Goal: Information Seeking & Learning: Learn about a topic

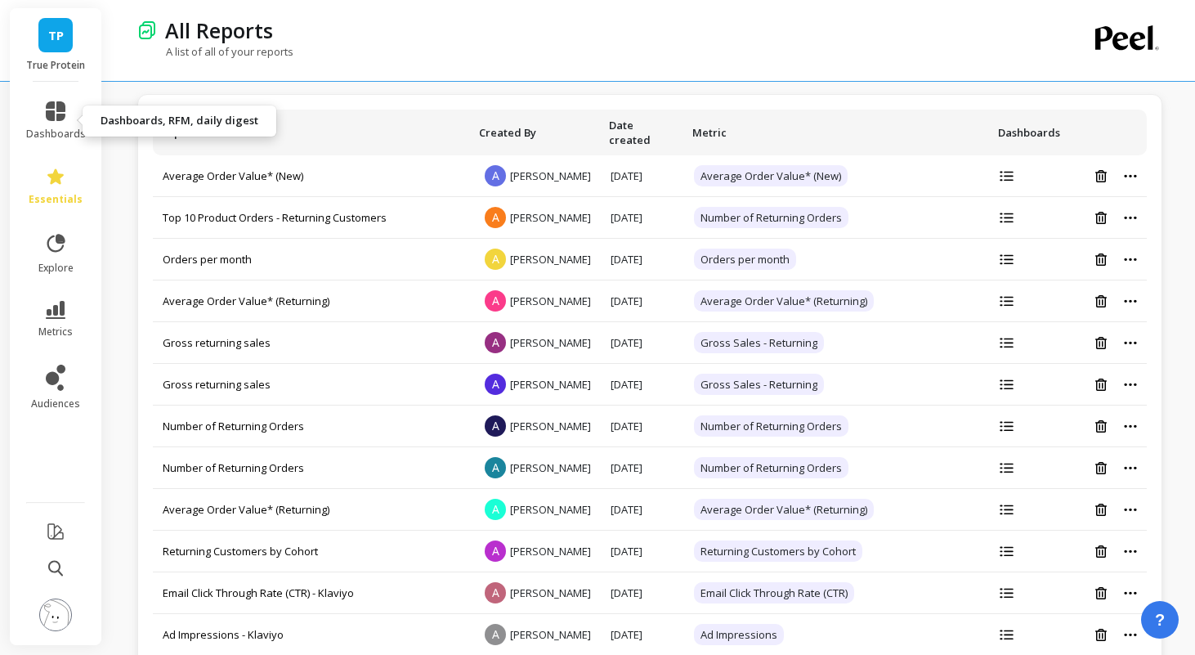
click at [67, 110] on link "dashboards" at bounding box center [56, 120] width 60 height 39
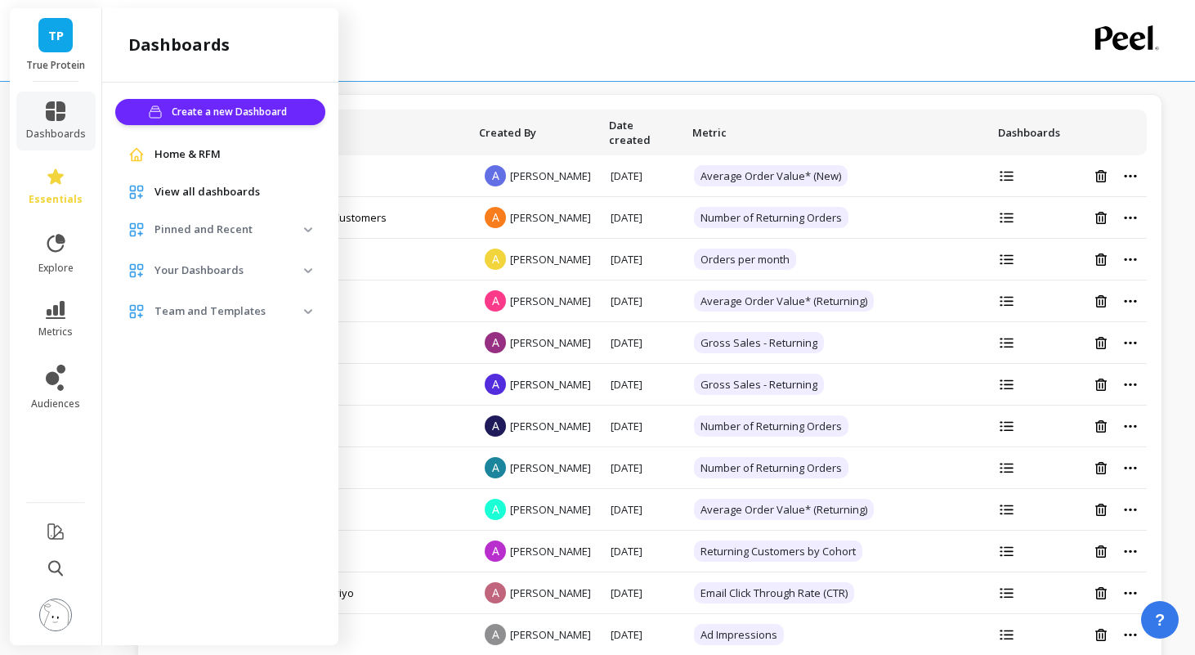
click at [416, 46] on div "A list of all of your reports" at bounding box center [582, 59] width 891 height 31
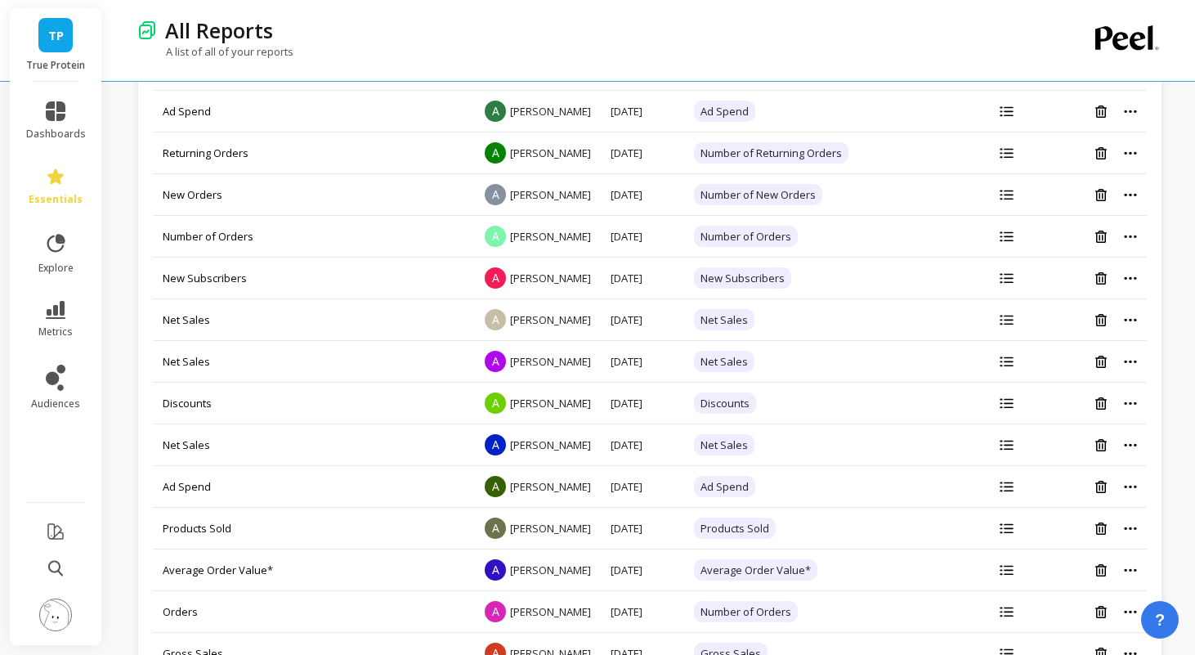
scroll to position [1086, 0]
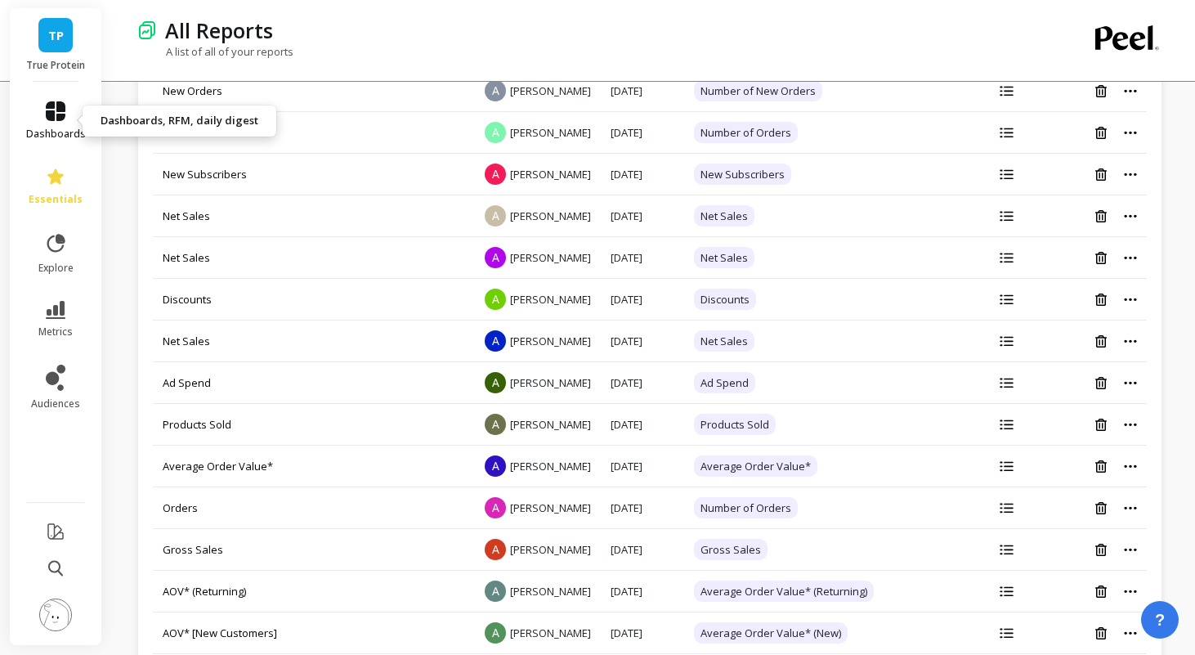
click at [56, 113] on icon at bounding box center [56, 111] width 20 height 20
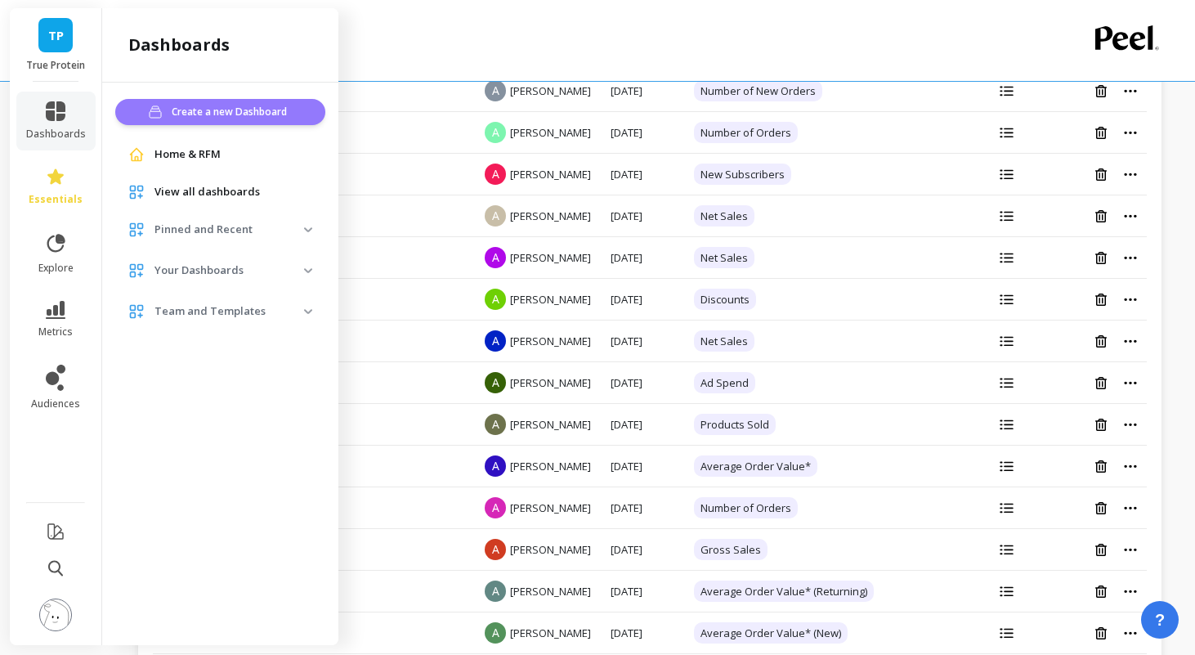
click at [248, 111] on span "Create a new Dashboard" at bounding box center [232, 112] width 120 height 16
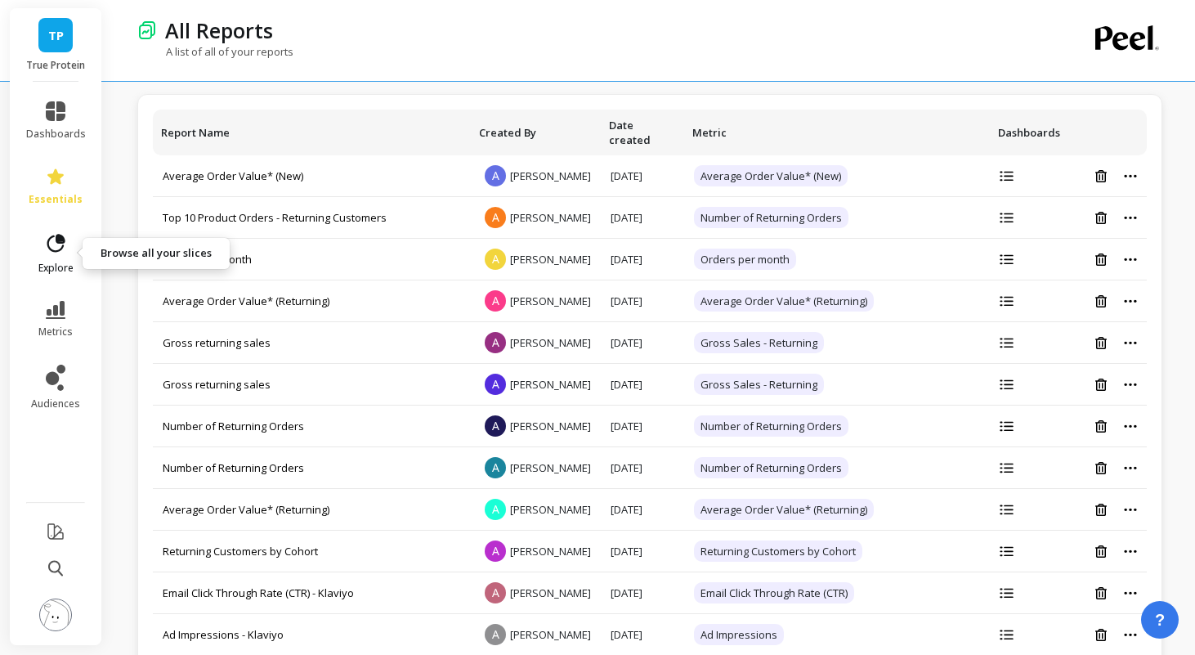
click at [61, 250] on icon at bounding box center [55, 243] width 23 height 23
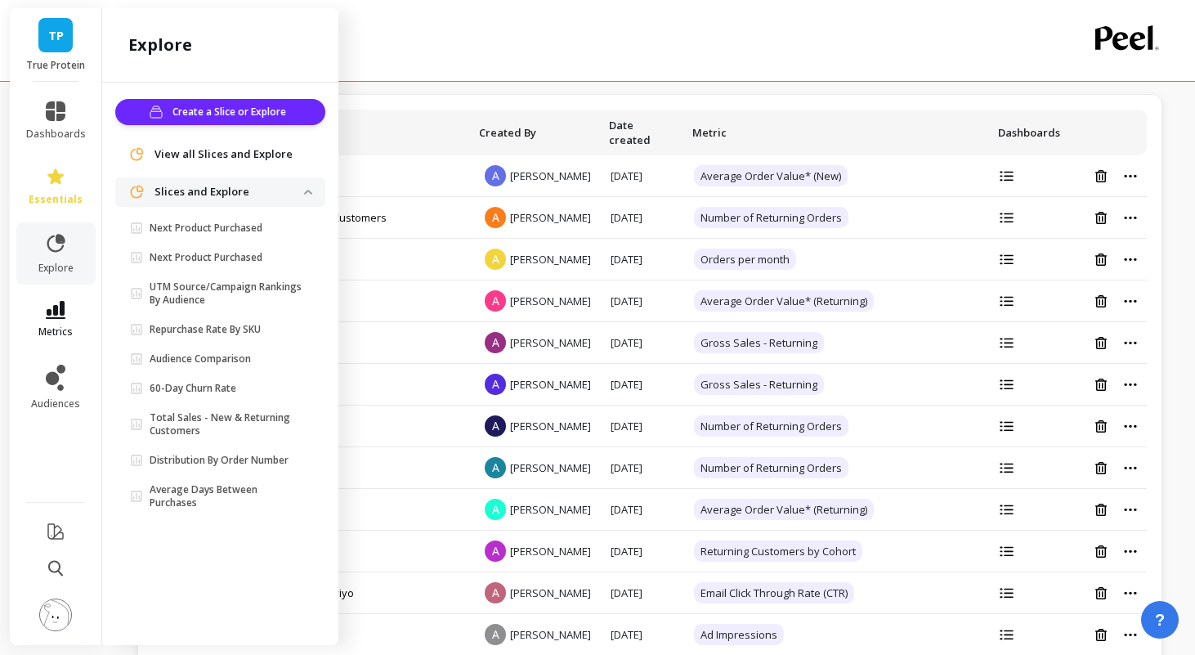
click at [69, 317] on link "metrics" at bounding box center [56, 320] width 60 height 38
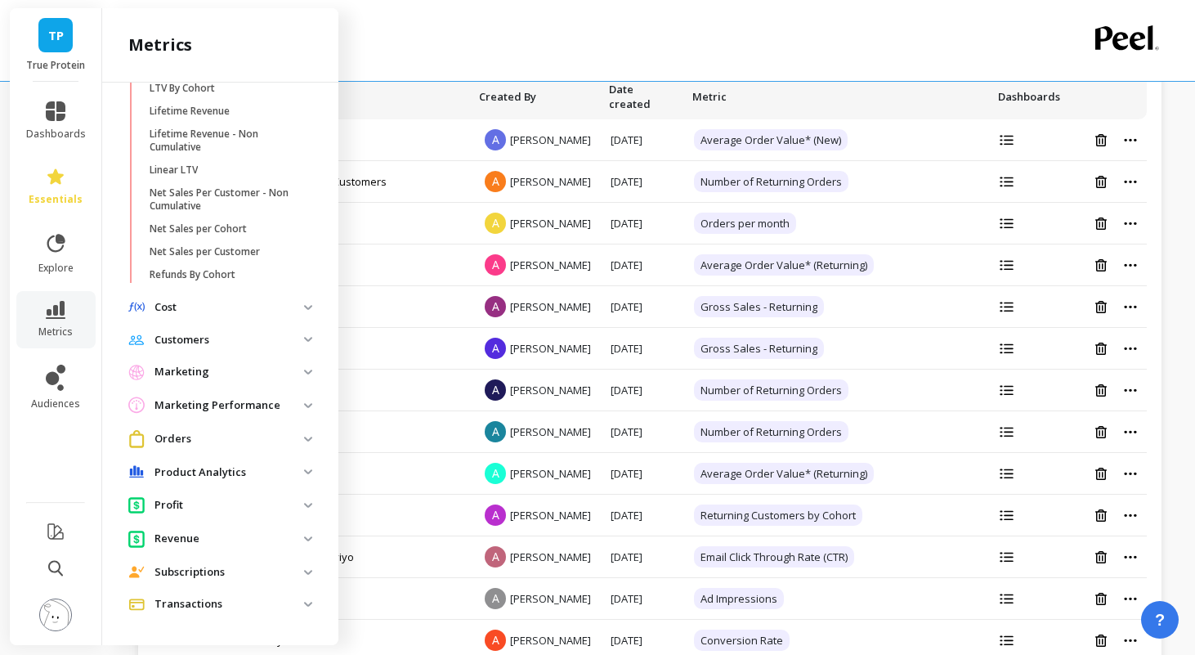
scroll to position [47, 0]
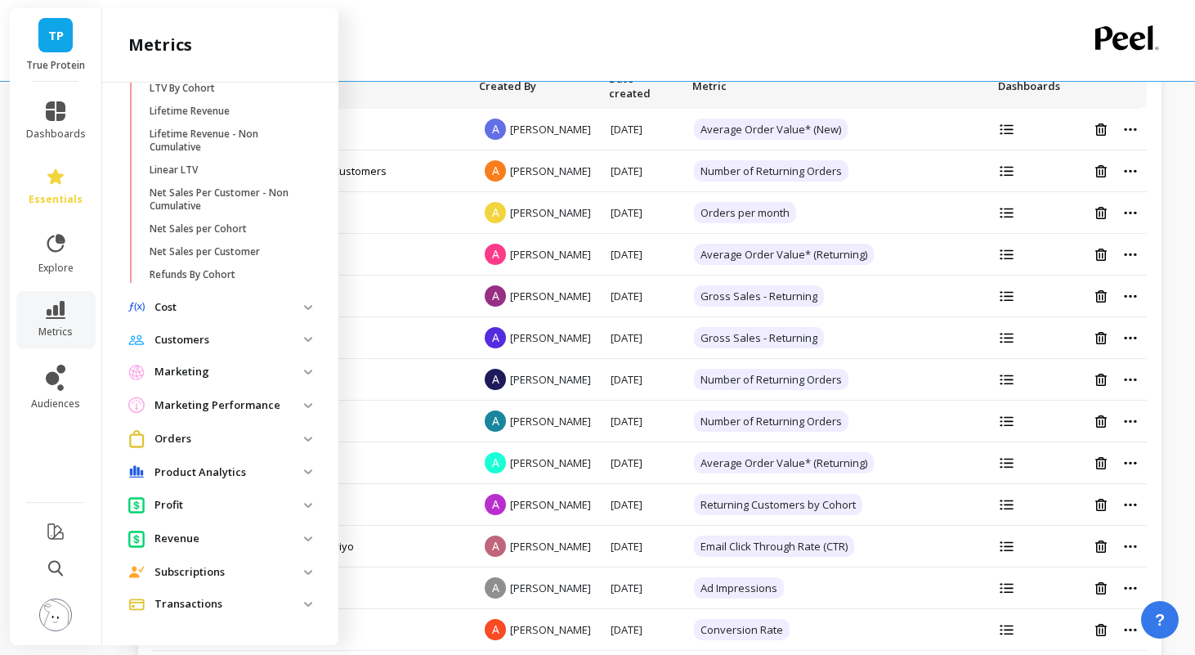
click at [238, 378] on p "Marketing" at bounding box center [229, 372] width 150 height 16
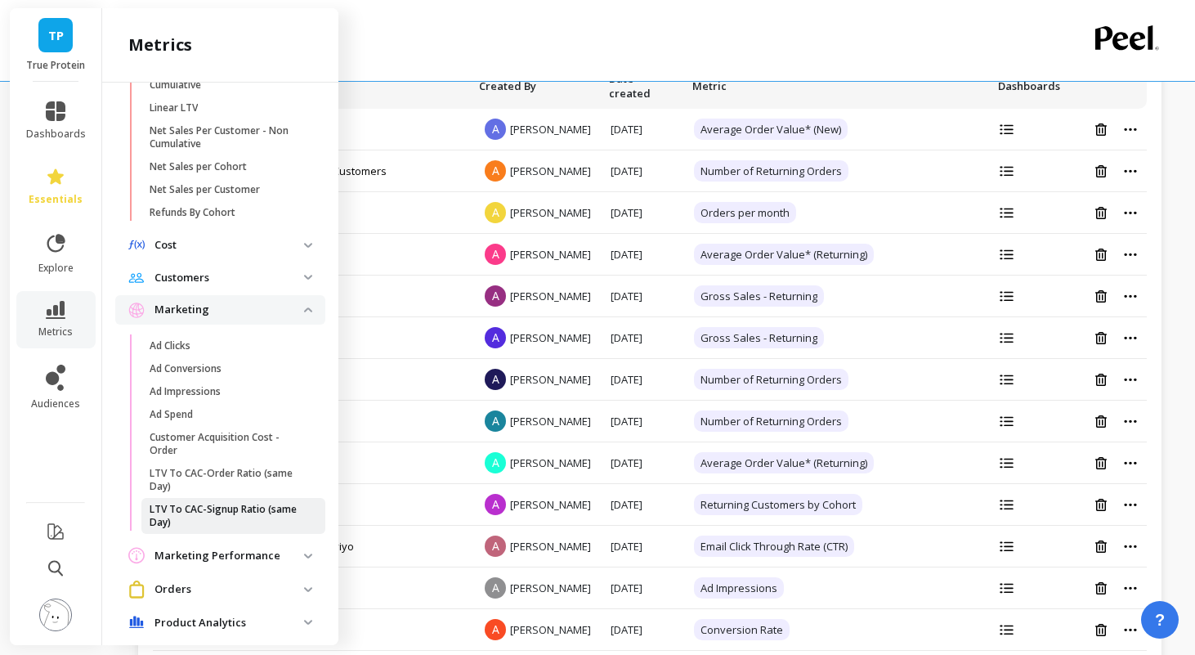
scroll to position [537, 0]
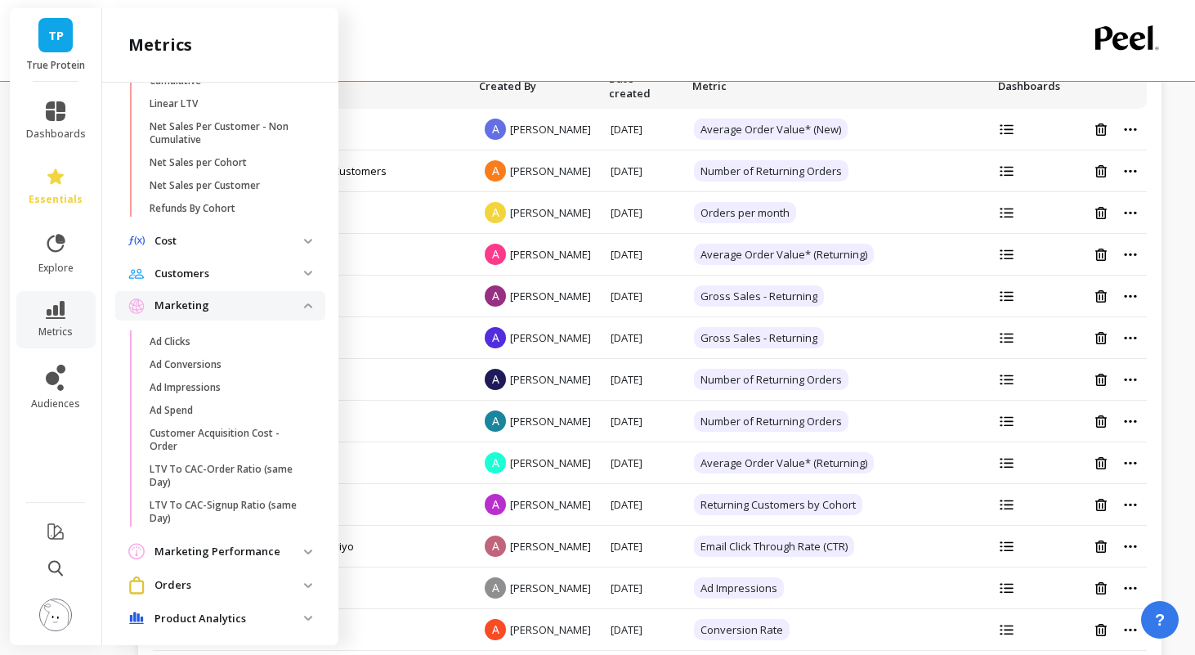
click at [246, 548] on p "Marketing Performance" at bounding box center [229, 552] width 150 height 16
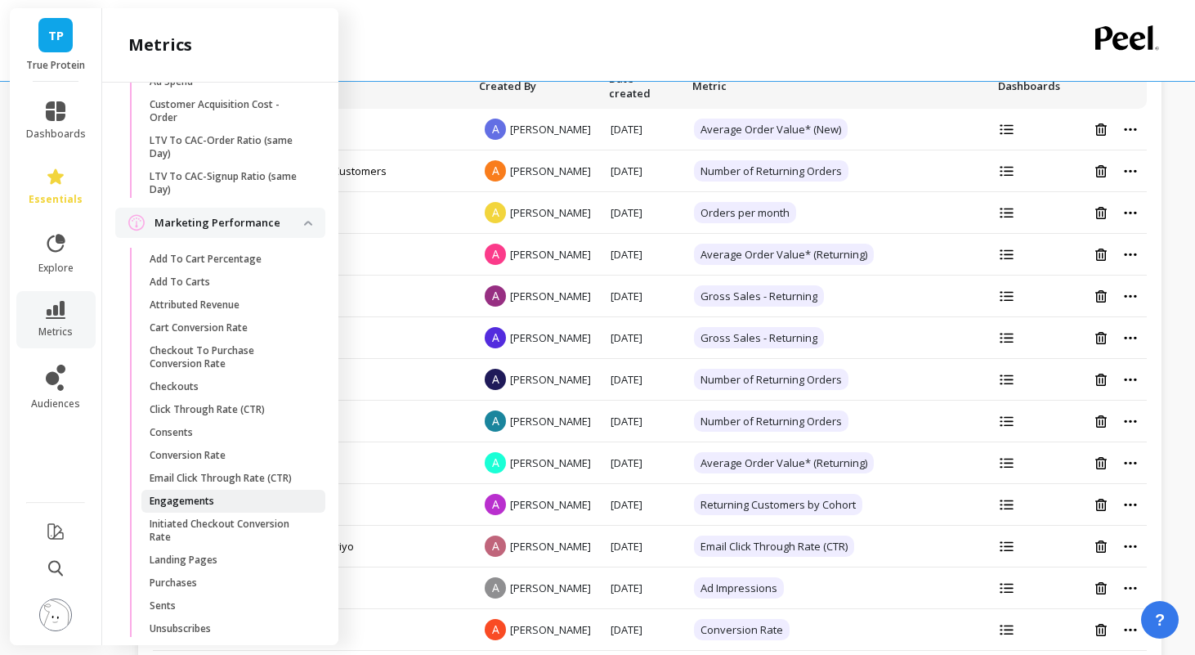
scroll to position [867, 0]
click at [226, 303] on p "Attributed Revenue" at bounding box center [195, 303] width 90 height 13
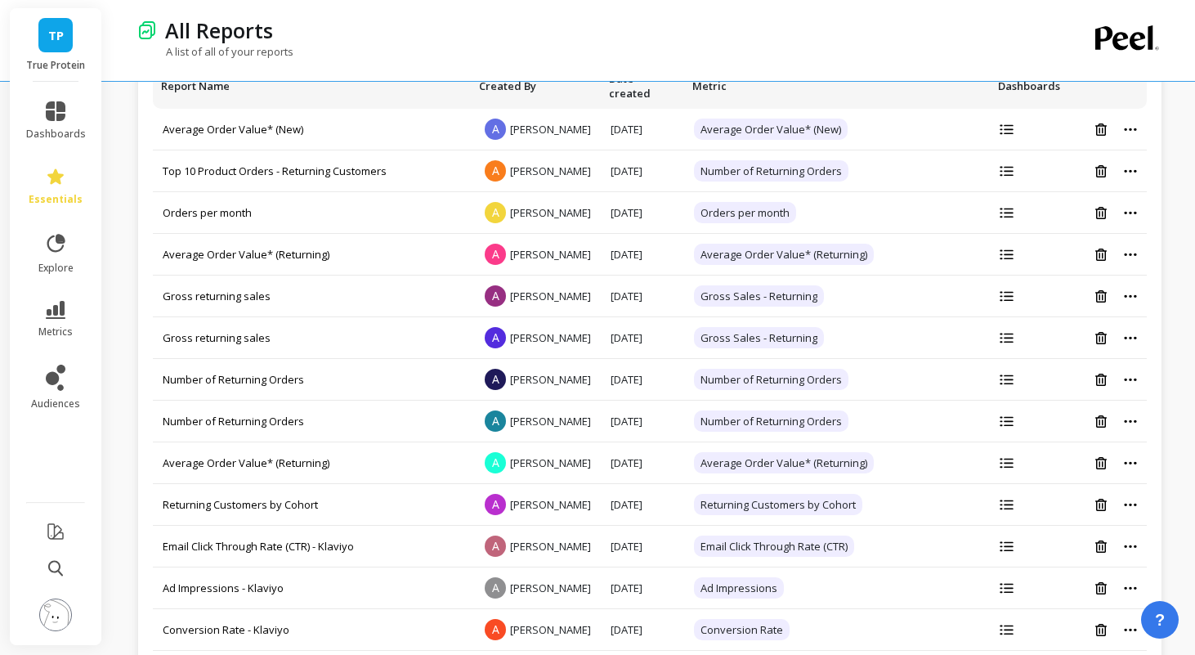
scroll to position [0, 0]
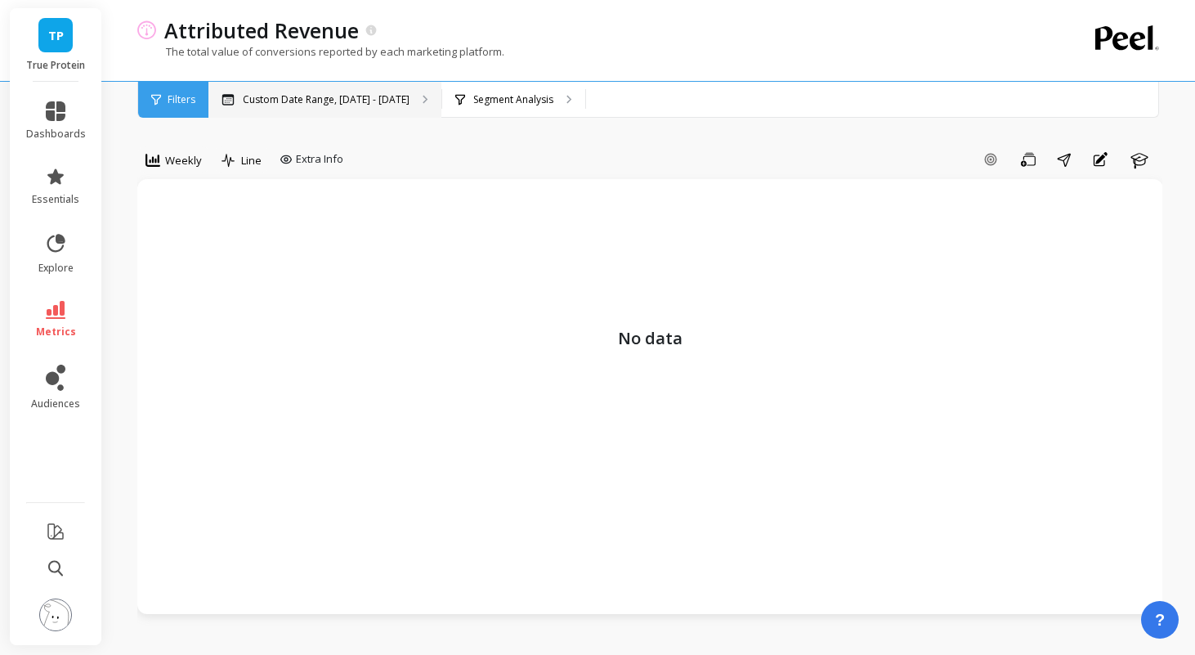
click at [349, 109] on div "Custom Date Range, [DATE] - [DATE]" at bounding box center [324, 100] width 233 height 36
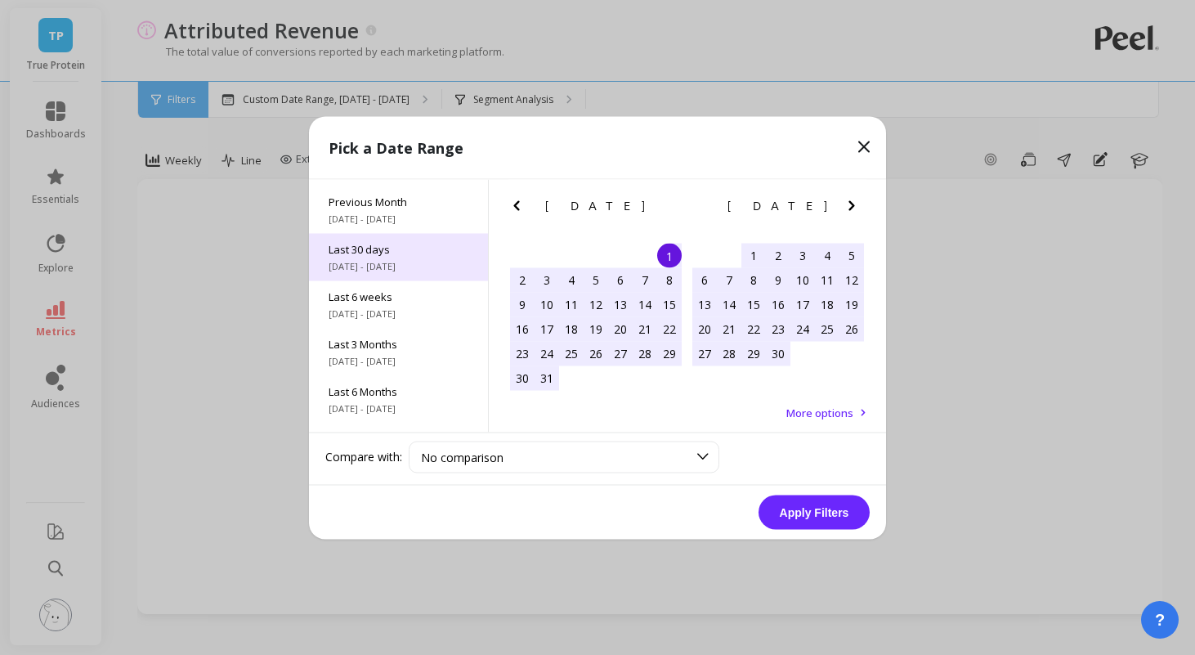
click at [418, 263] on span "[DATE] - [DATE]" at bounding box center [399, 265] width 140 height 13
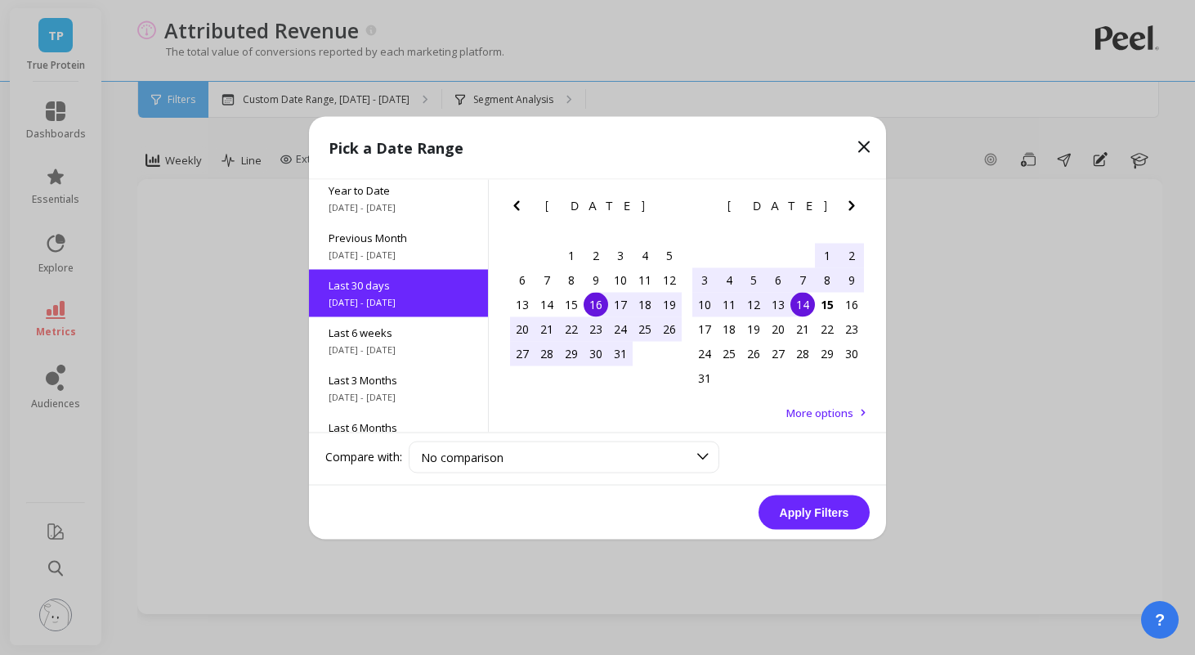
scroll to position [39, 0]
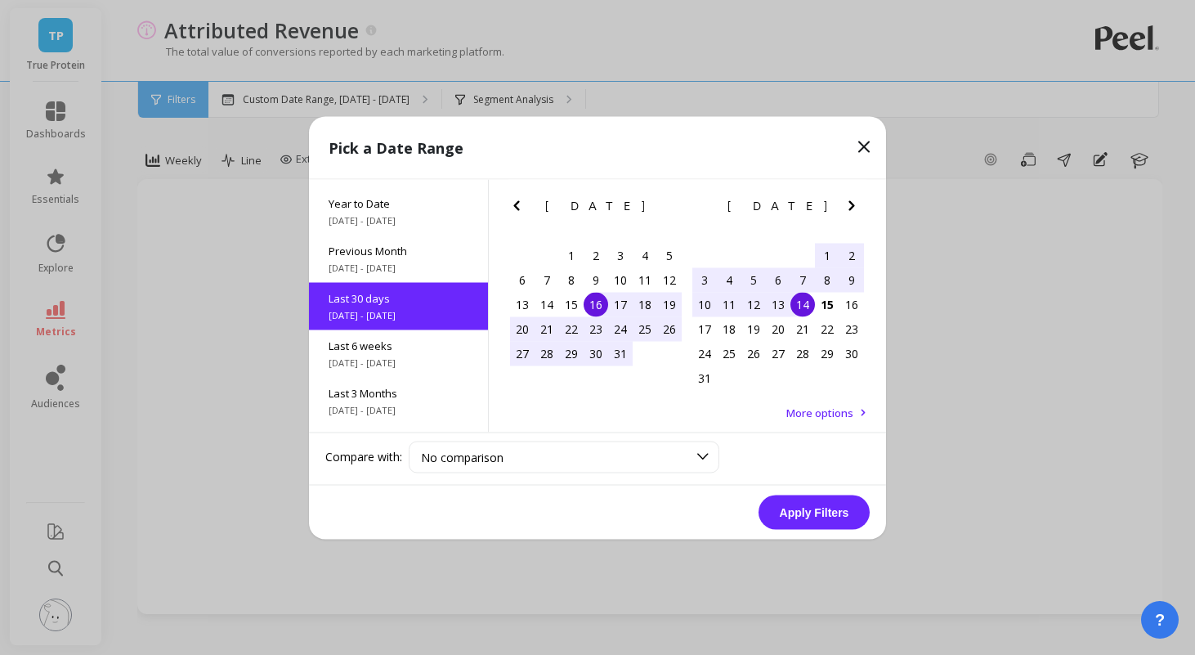
click at [810, 516] on button "Apply Filters" at bounding box center [814, 512] width 111 height 34
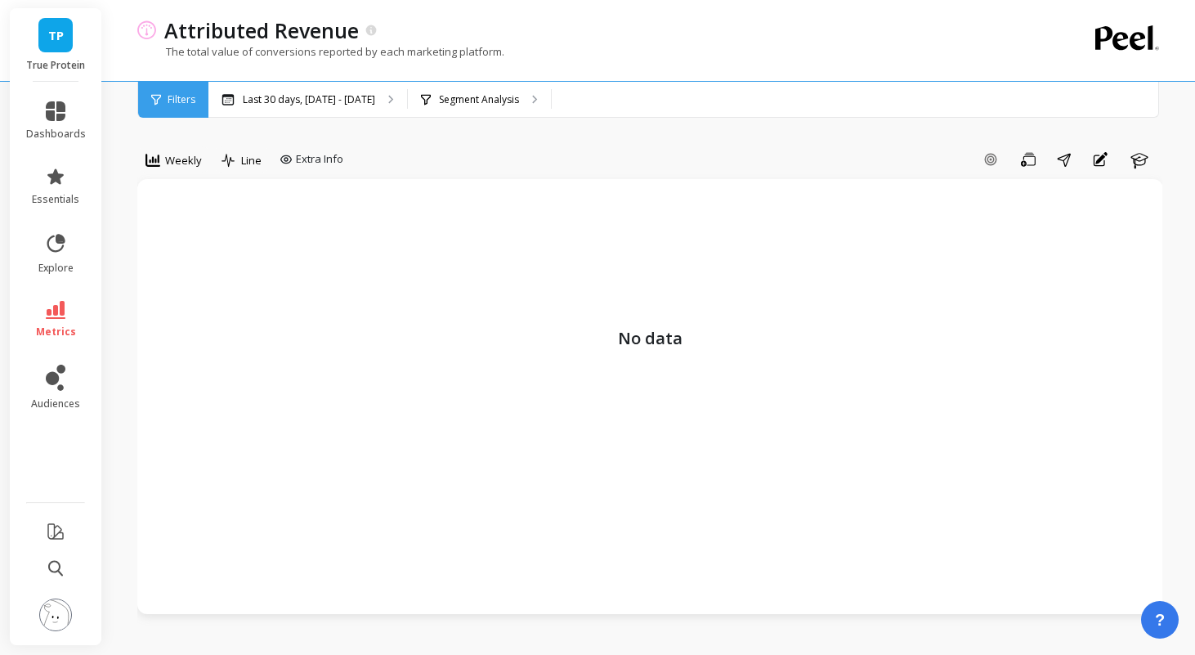
click at [190, 101] on span "Filters" at bounding box center [182, 99] width 28 height 13
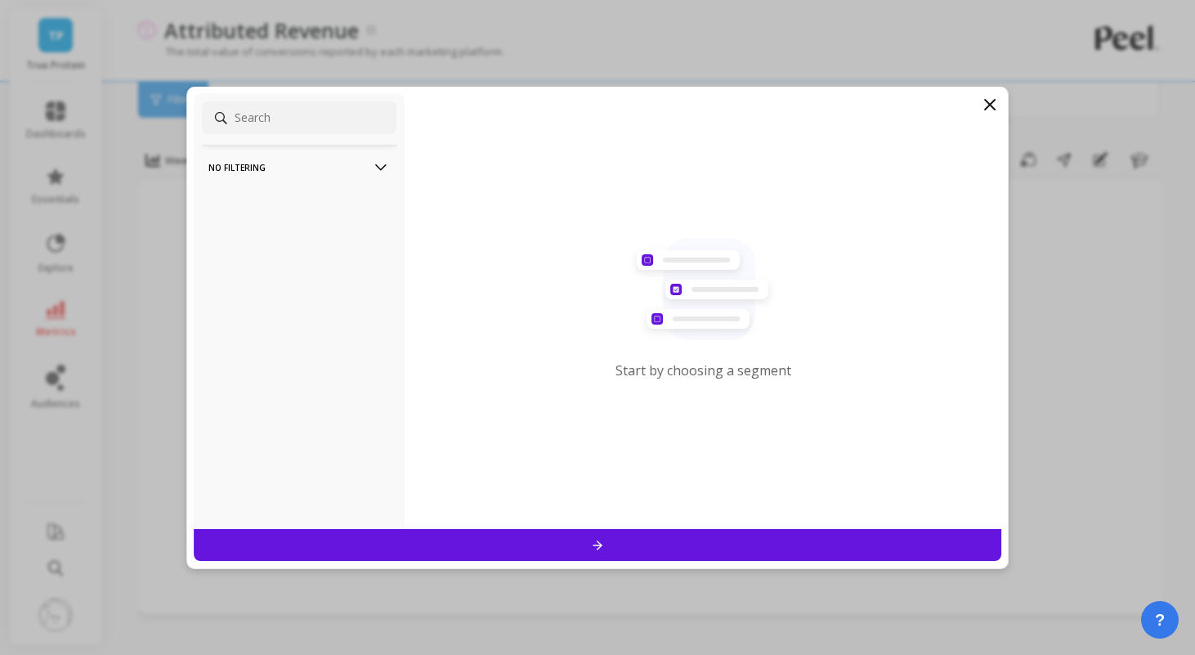
click at [275, 172] on p "No filtering" at bounding box center [298, 167] width 181 height 42
click at [1000, 101] on div "Start by choosing a segment" at bounding box center [703, 311] width 597 height 436
click at [982, 102] on icon at bounding box center [990, 105] width 20 height 20
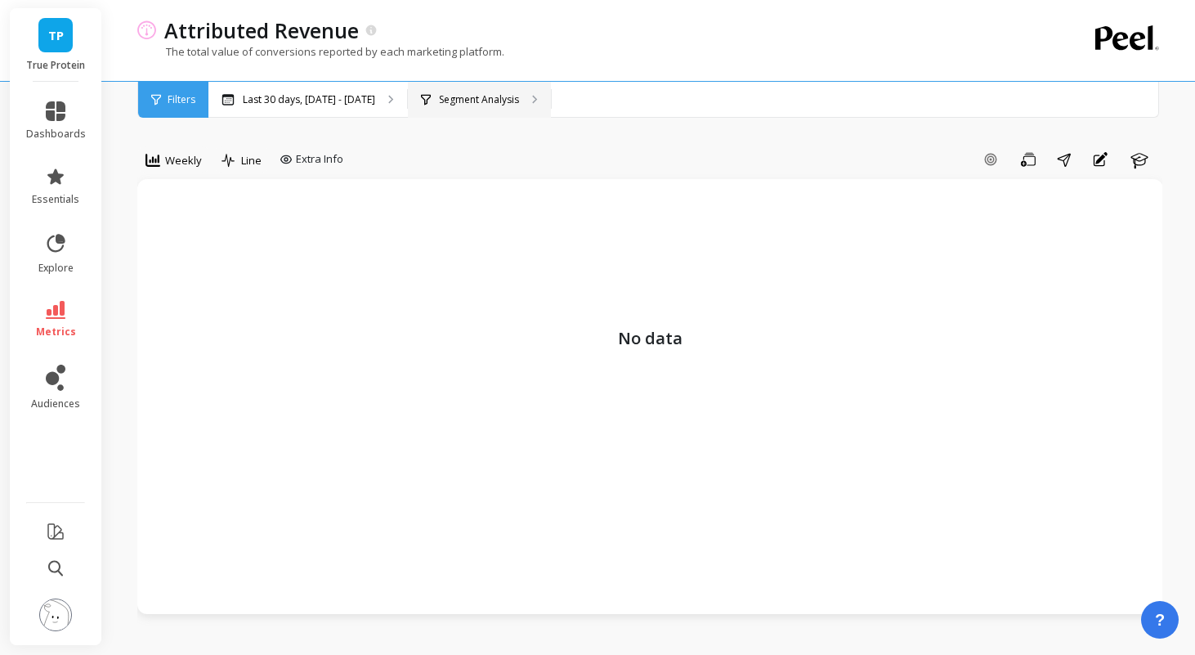
click at [470, 105] on div "Segment Analysis" at bounding box center [479, 100] width 143 height 36
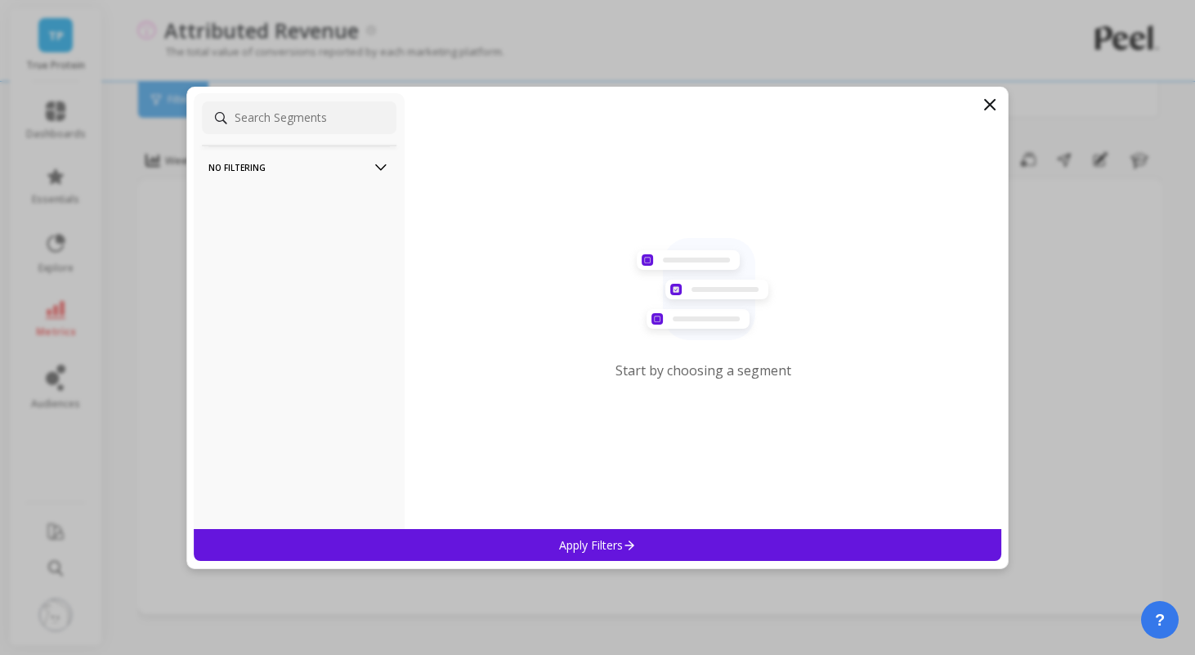
click at [995, 103] on icon at bounding box center [990, 105] width 20 height 20
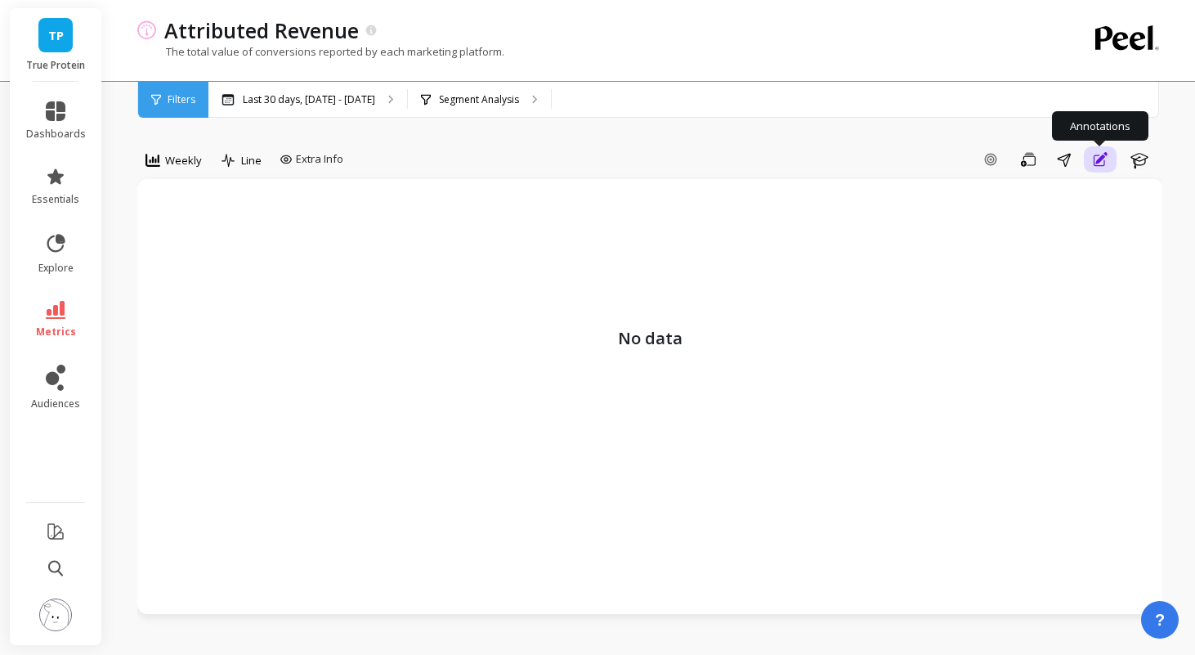
click at [1095, 163] on icon "button" at bounding box center [1100, 160] width 16 height 20
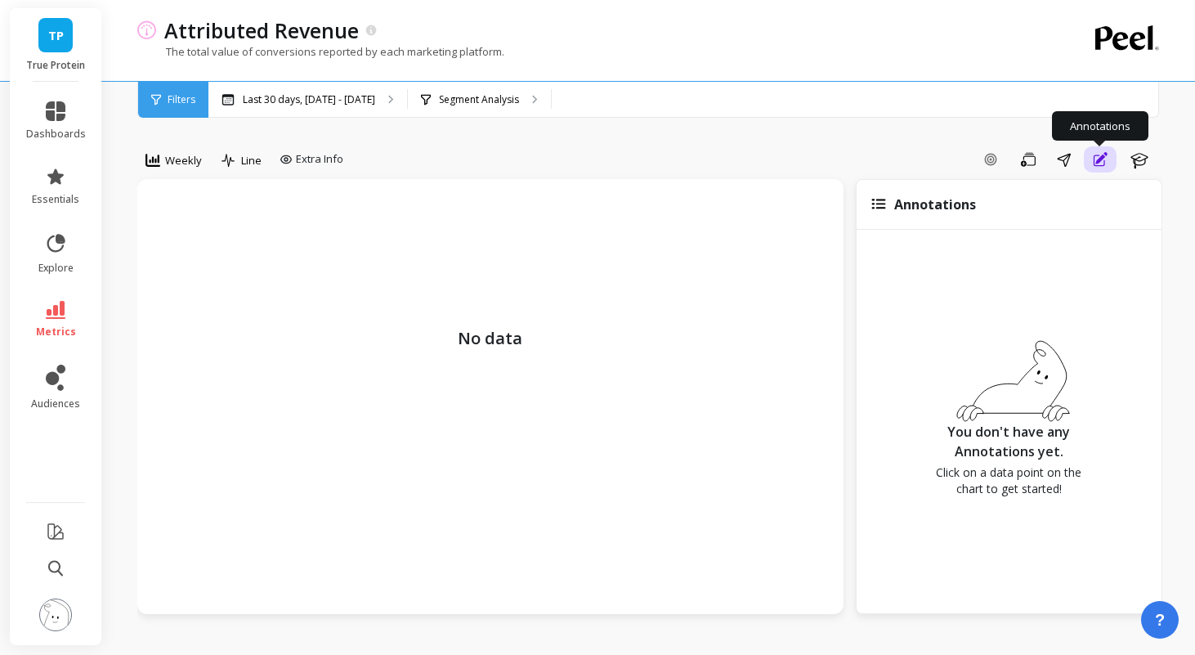
click at [1095, 163] on icon "button" at bounding box center [1100, 160] width 16 height 20
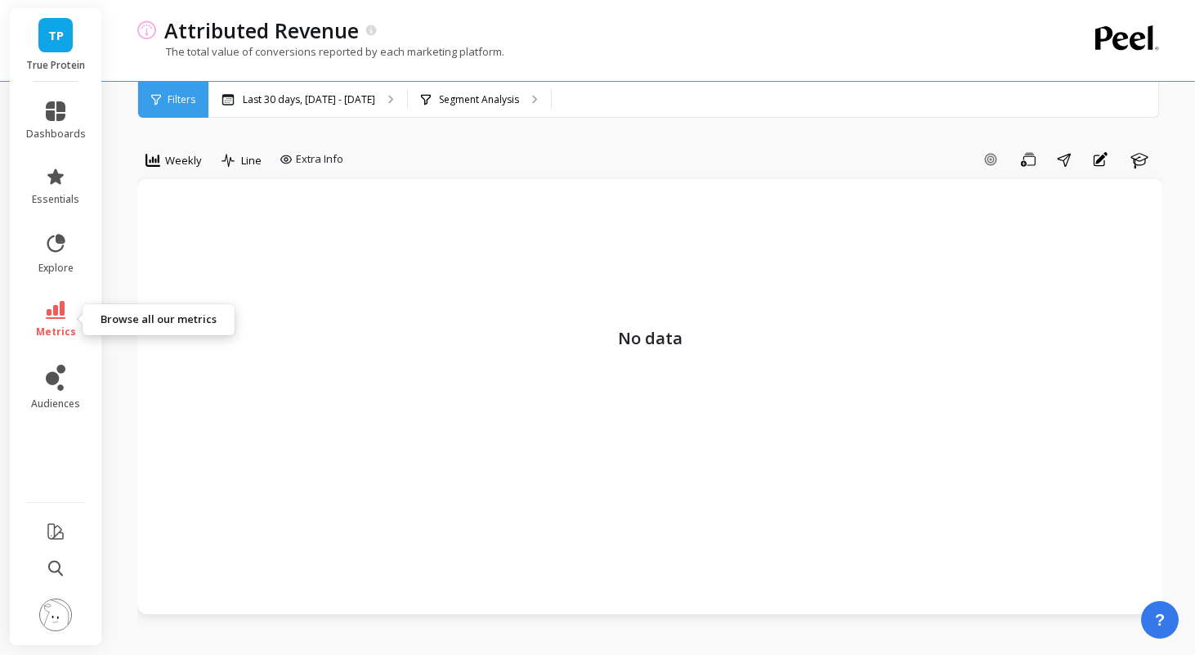
click at [65, 301] on icon at bounding box center [56, 310] width 20 height 18
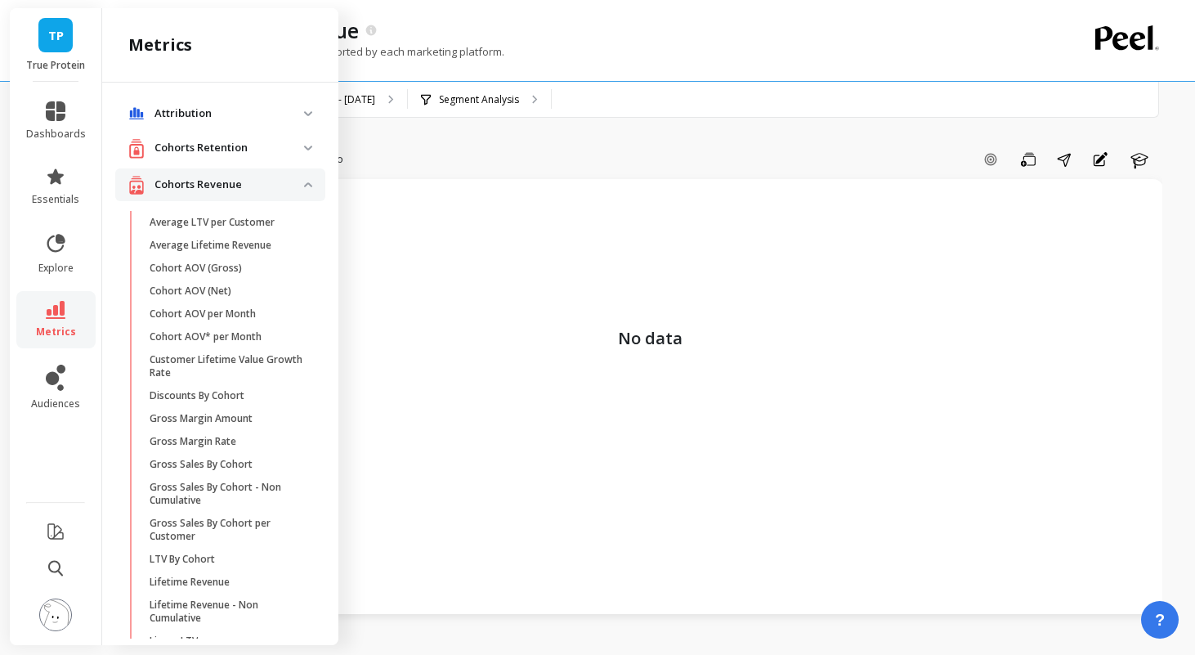
click at [275, 123] on span "Attribution" at bounding box center [220, 113] width 210 height 29
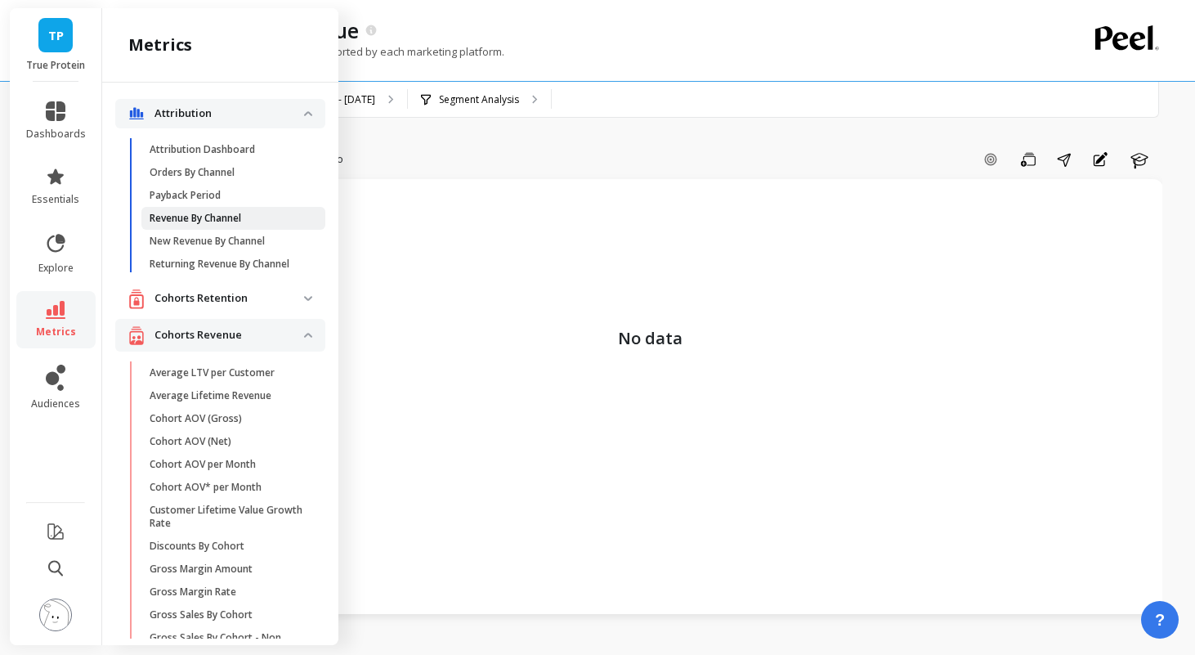
click at [222, 216] on p "Revenue By Channel" at bounding box center [196, 218] width 92 height 13
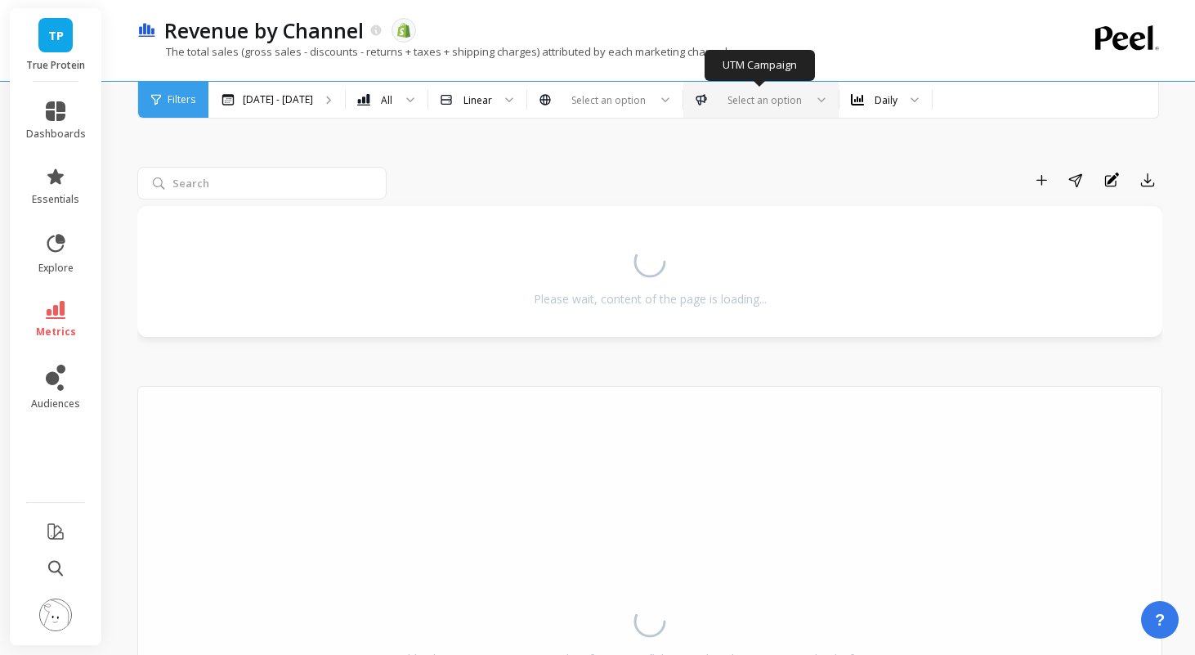
click at [731, 105] on div at bounding box center [761, 100] width 86 height 16
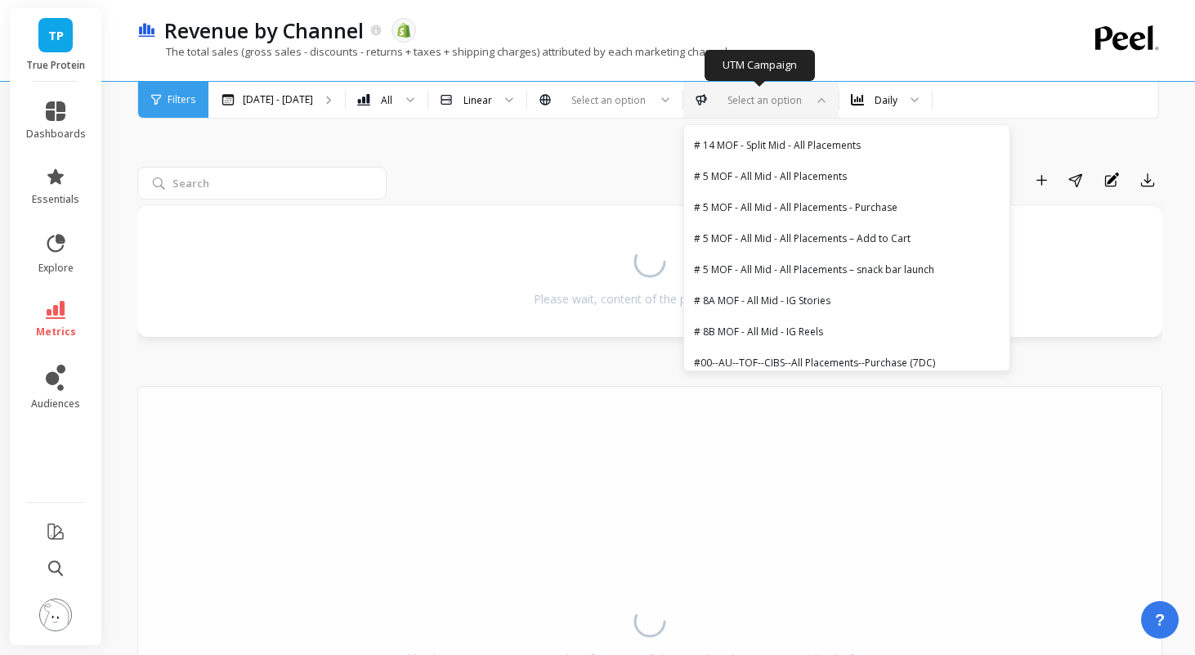
click at [731, 105] on div at bounding box center [761, 100] width 86 height 16
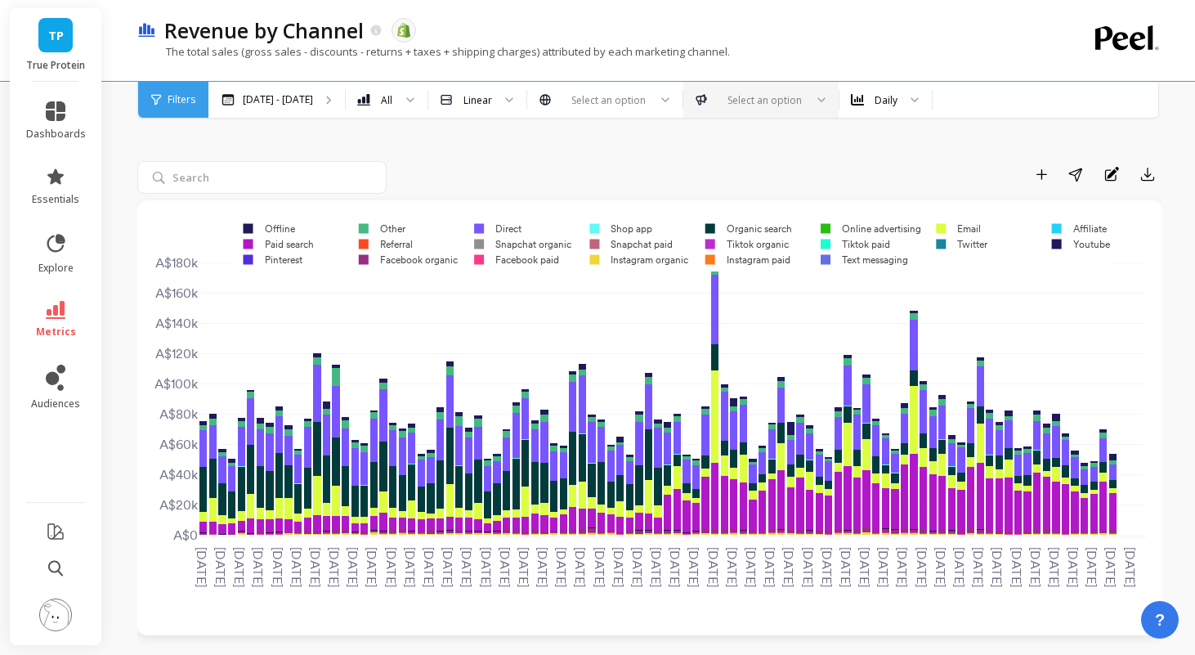
scroll to position [8, 0]
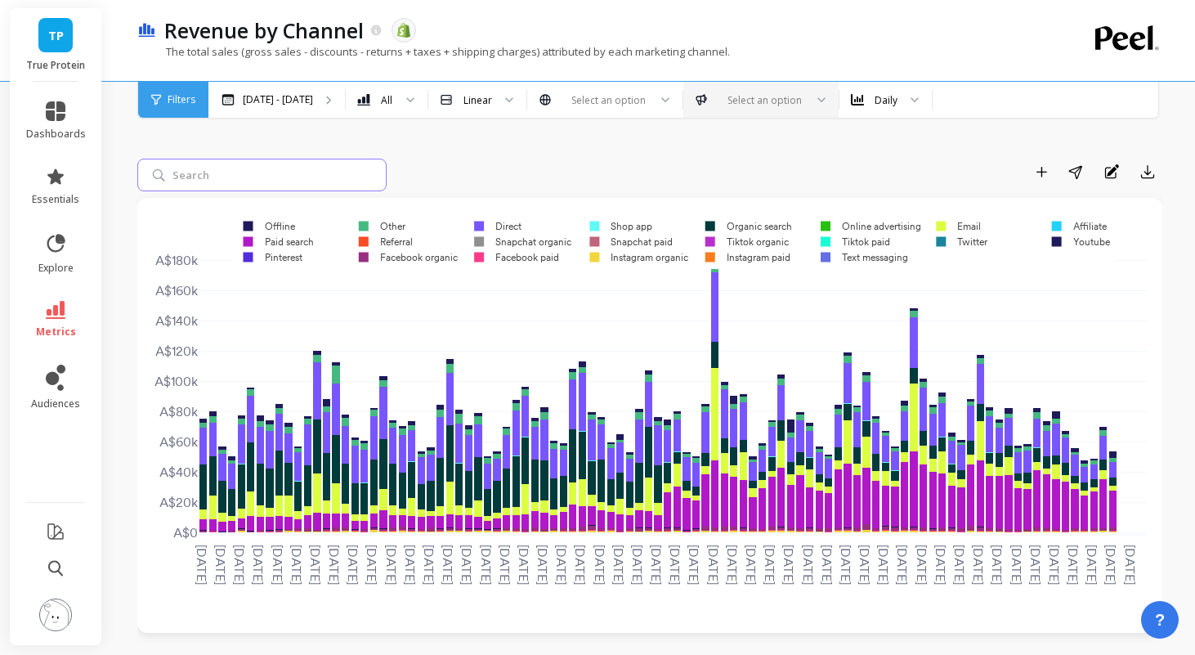
click at [289, 180] on input "search" at bounding box center [261, 175] width 249 height 33
type input "B"
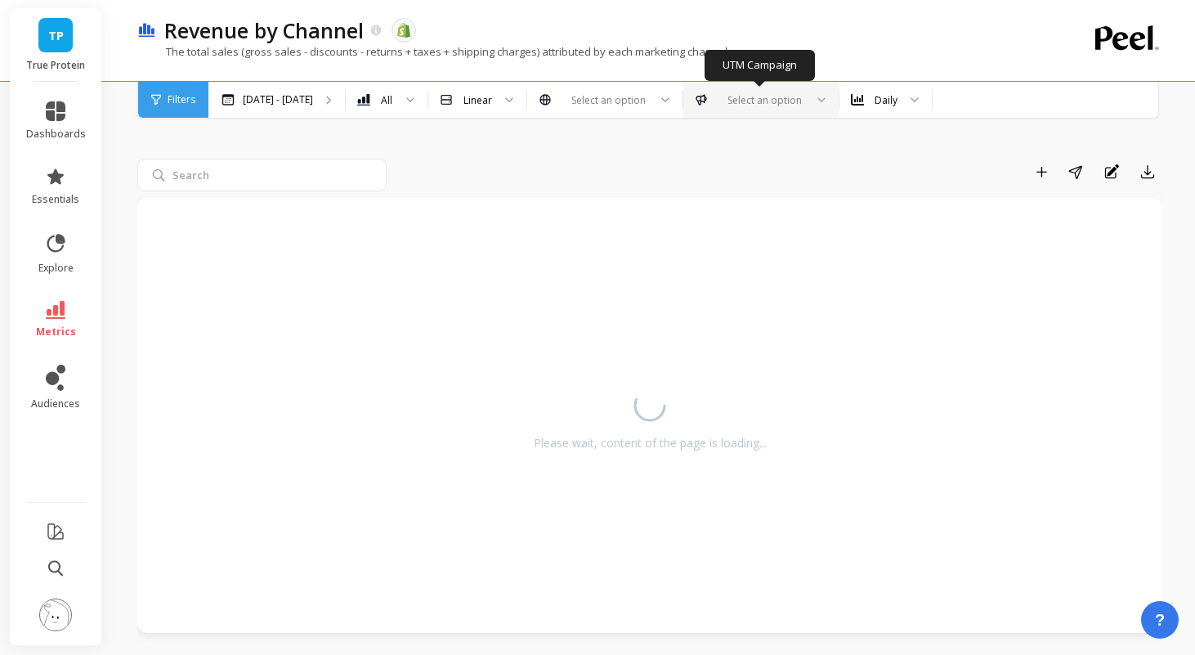
click at [678, 152] on div "Add to Dashboard Share Annotations Export Please wait, content of the page is l…" at bounding box center [649, 647] width 1025 height 1139
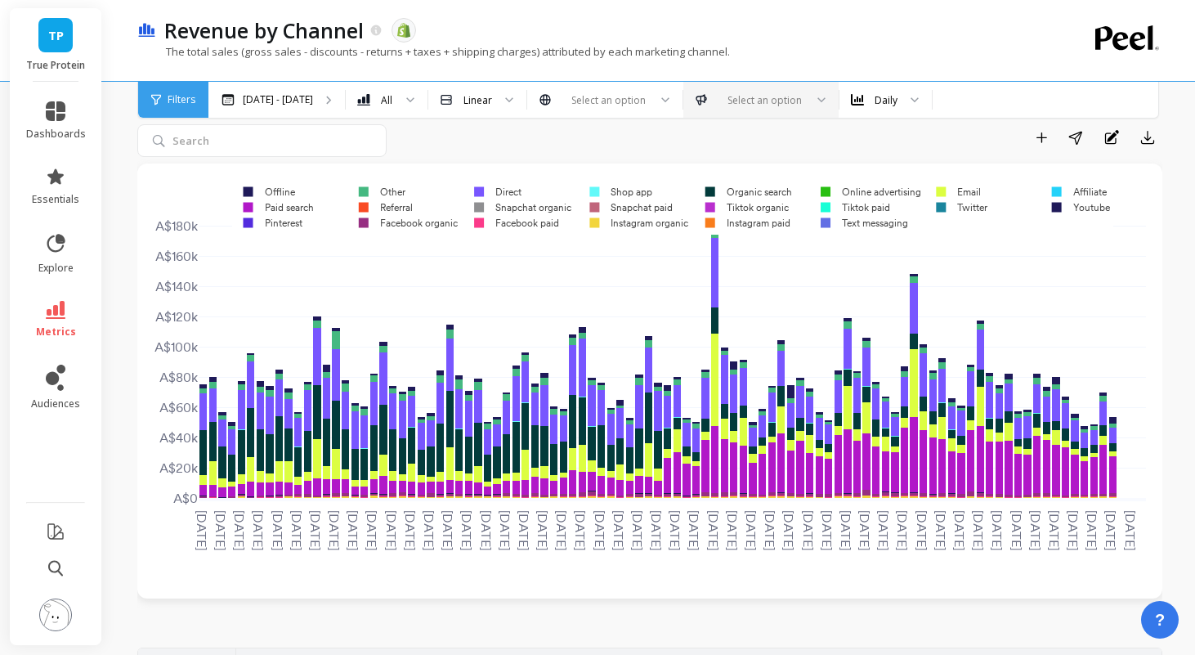
scroll to position [47, 0]
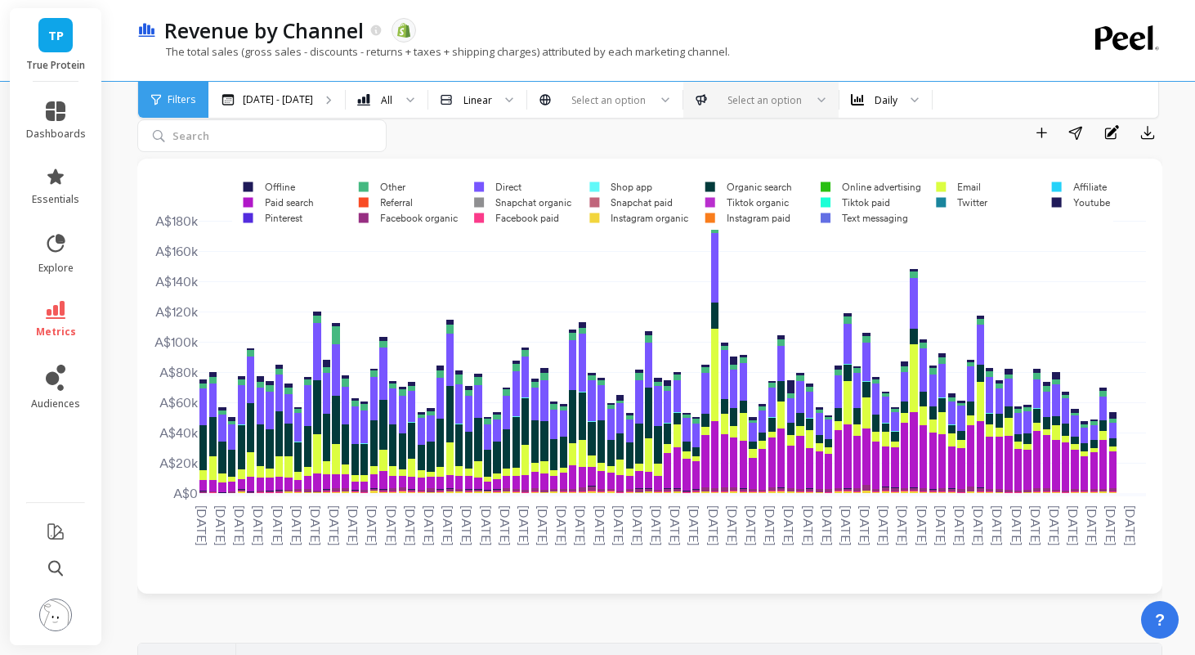
click at [714, 187] on rect at bounding box center [744, 187] width 101 height 16
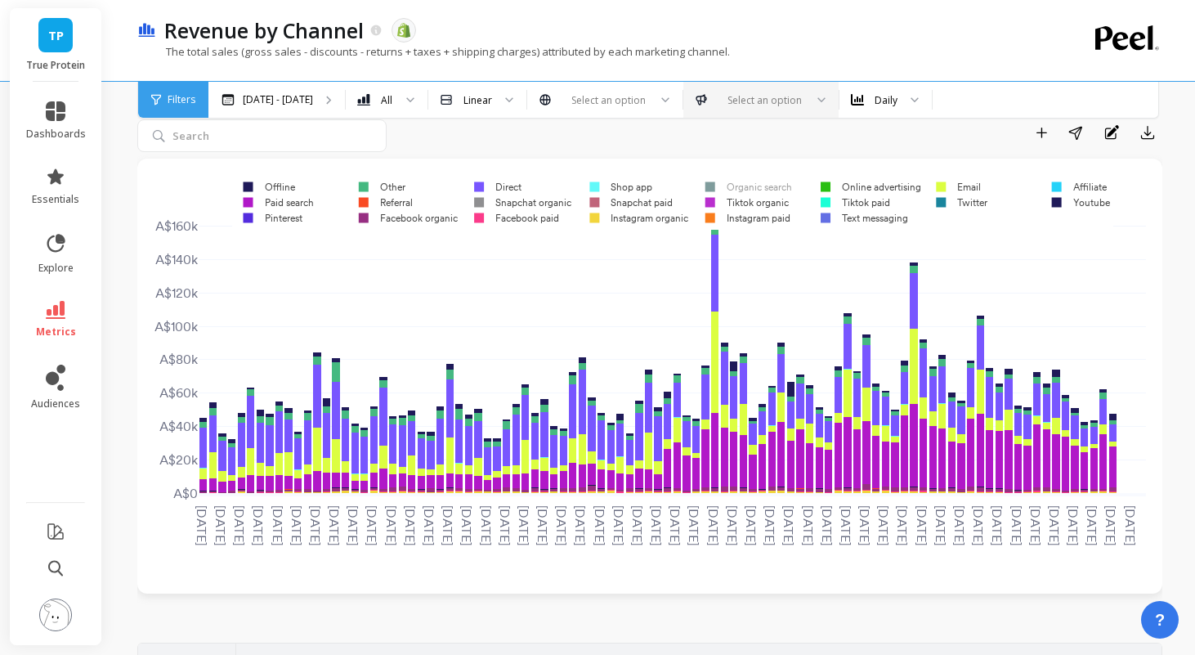
click at [739, 186] on rect at bounding box center [744, 187] width 101 height 16
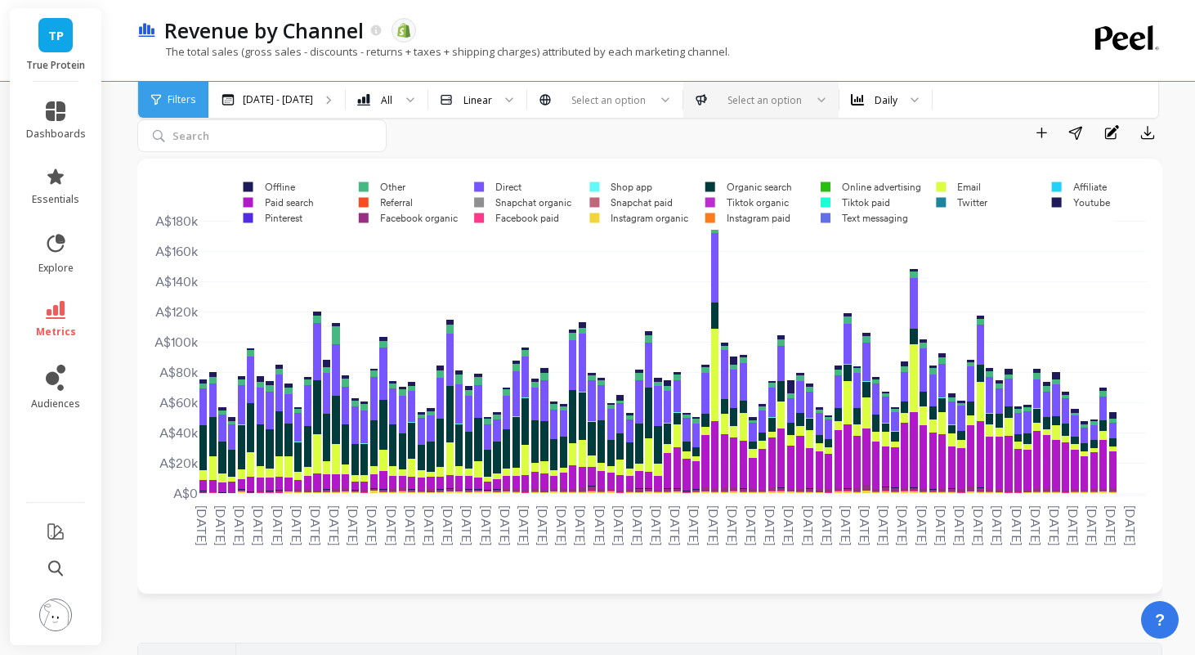
click at [739, 186] on rect at bounding box center [744, 187] width 101 height 16
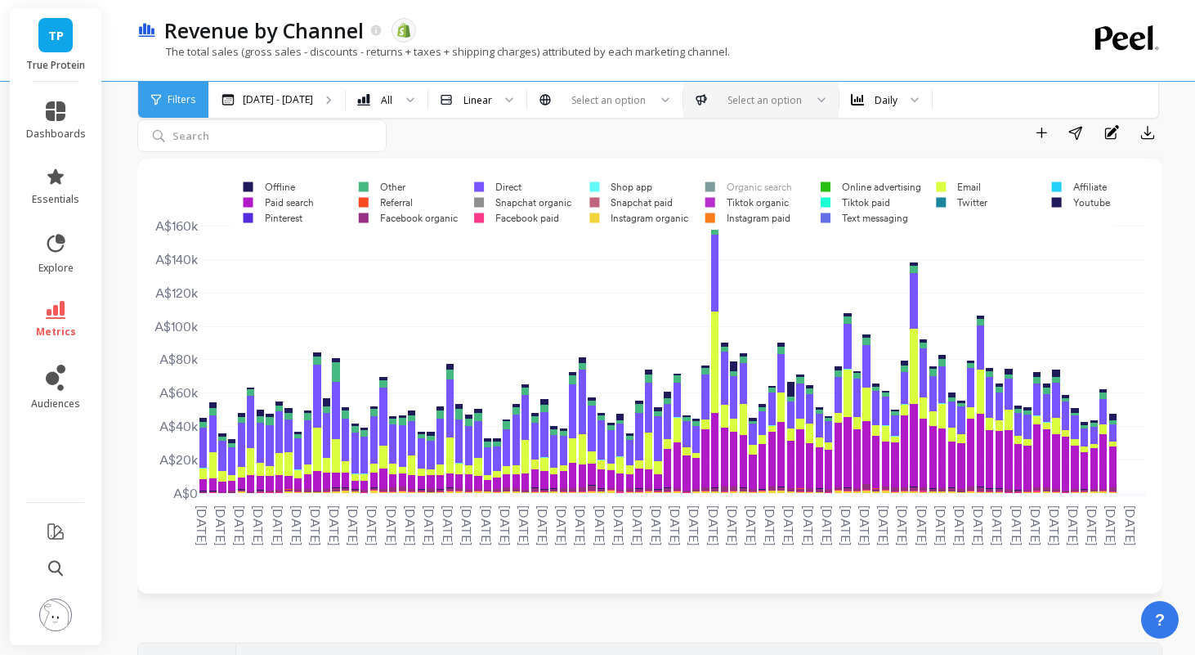
click at [739, 186] on rect at bounding box center [744, 187] width 101 height 16
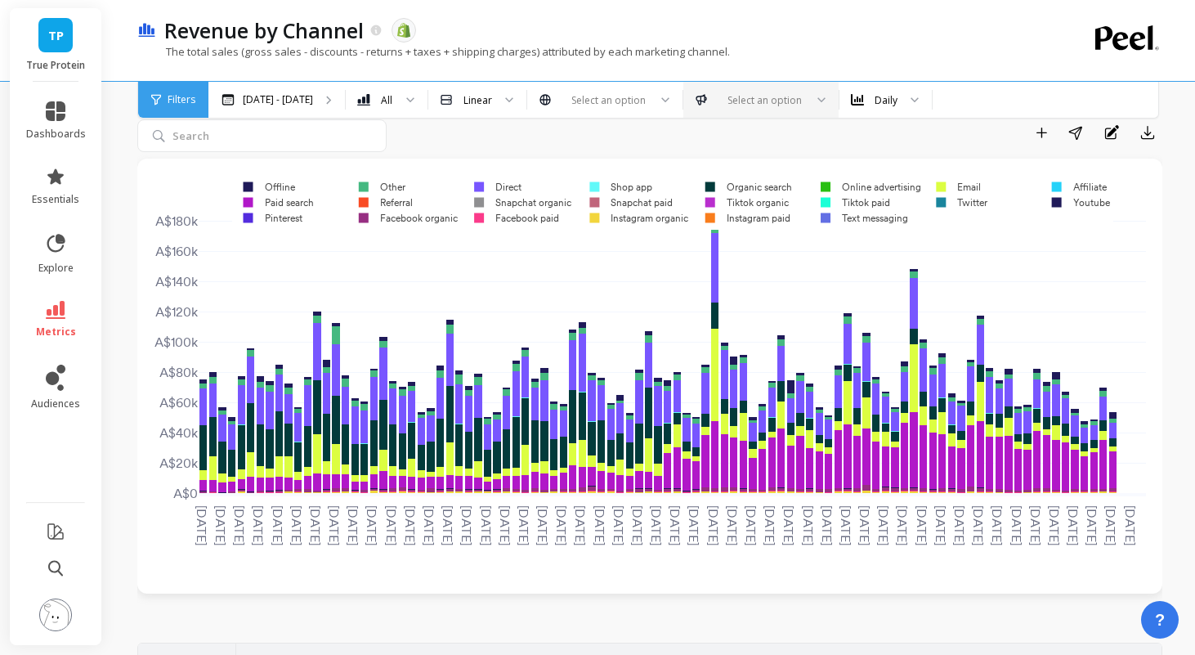
click at [739, 186] on rect at bounding box center [744, 187] width 101 height 16
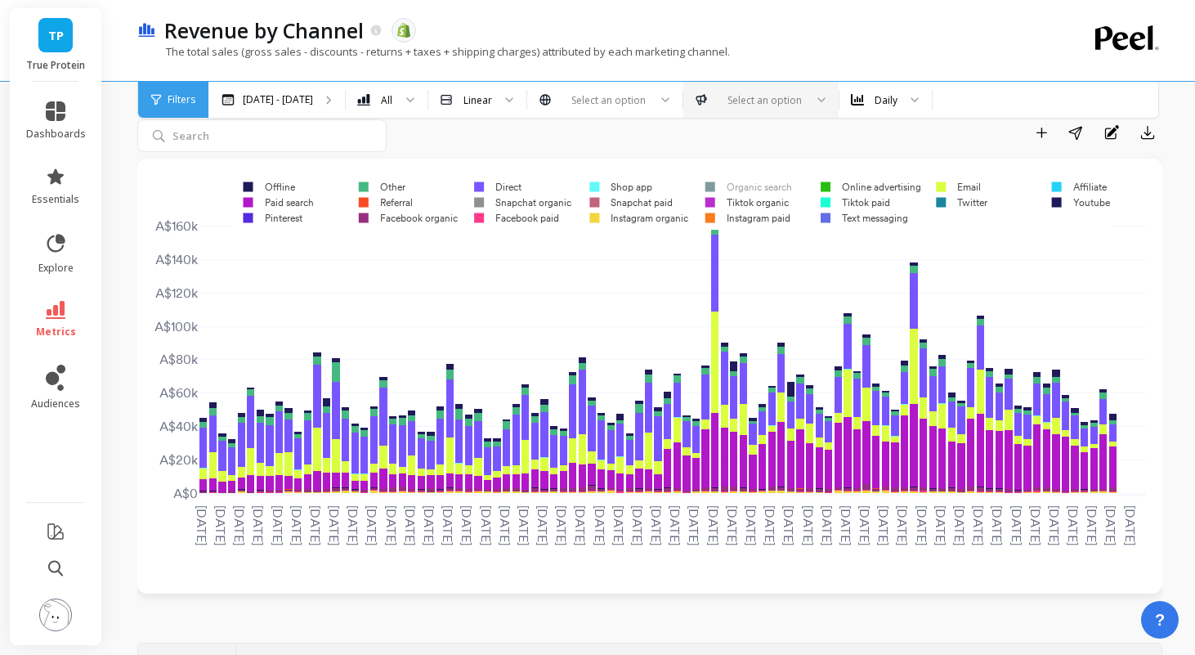
click at [739, 186] on rect at bounding box center [744, 187] width 101 height 16
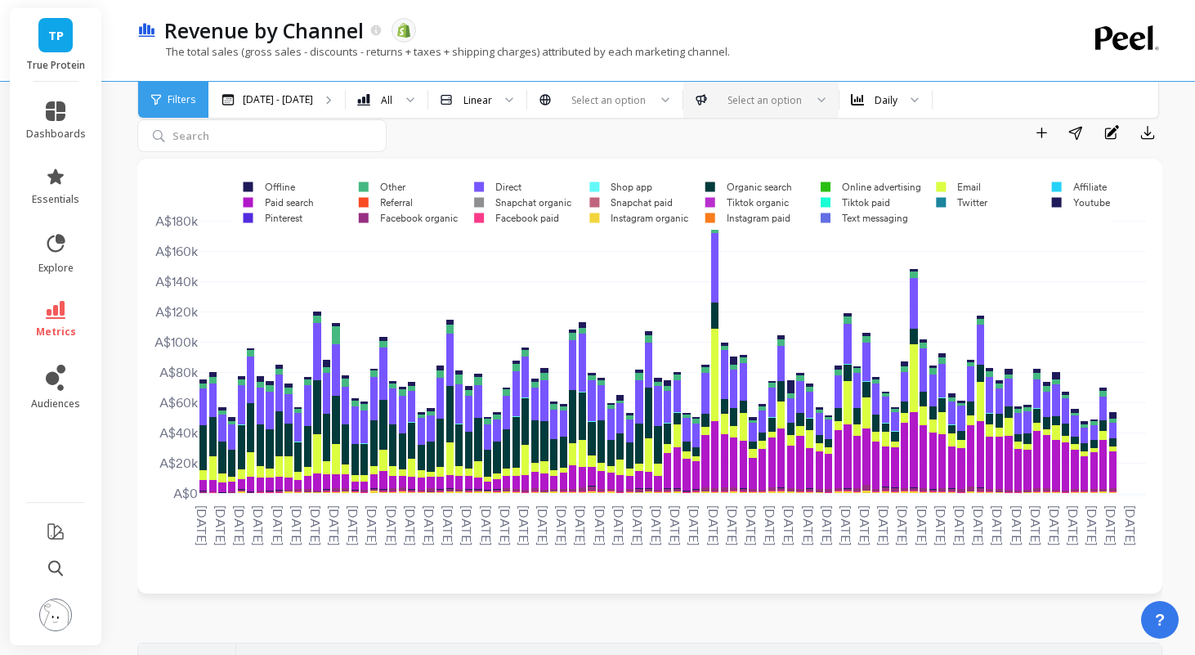
click at [744, 201] on rect at bounding box center [742, 203] width 97 height 16
click at [749, 217] on rect at bounding box center [744, 218] width 100 height 16
click at [862, 204] on rect at bounding box center [850, 203] width 83 height 16
click at [866, 220] on rect at bounding box center [860, 218] width 102 height 16
click at [892, 187] on rect at bounding box center [866, 187] width 114 height 16
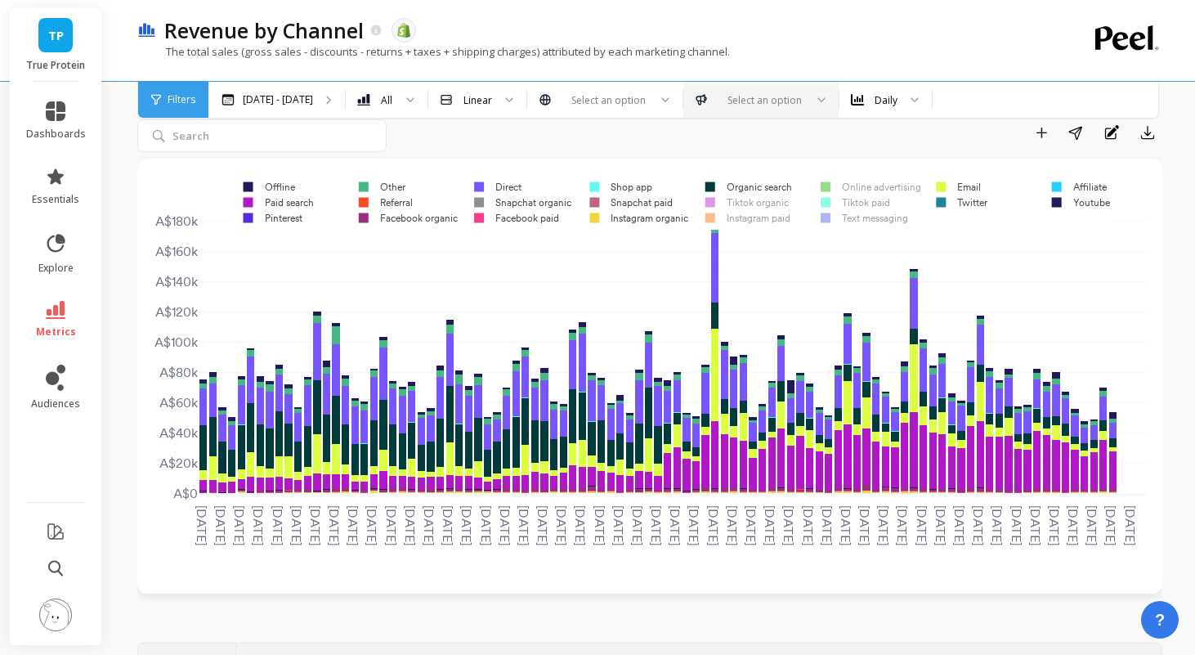
click at [972, 204] on rect at bounding box center [956, 203] width 65 height 16
click at [1088, 189] on rect at bounding box center [1075, 187] width 69 height 16
click at [1090, 201] on rect at bounding box center [1076, 203] width 70 height 16
click at [783, 182] on rect at bounding box center [744, 187] width 101 height 16
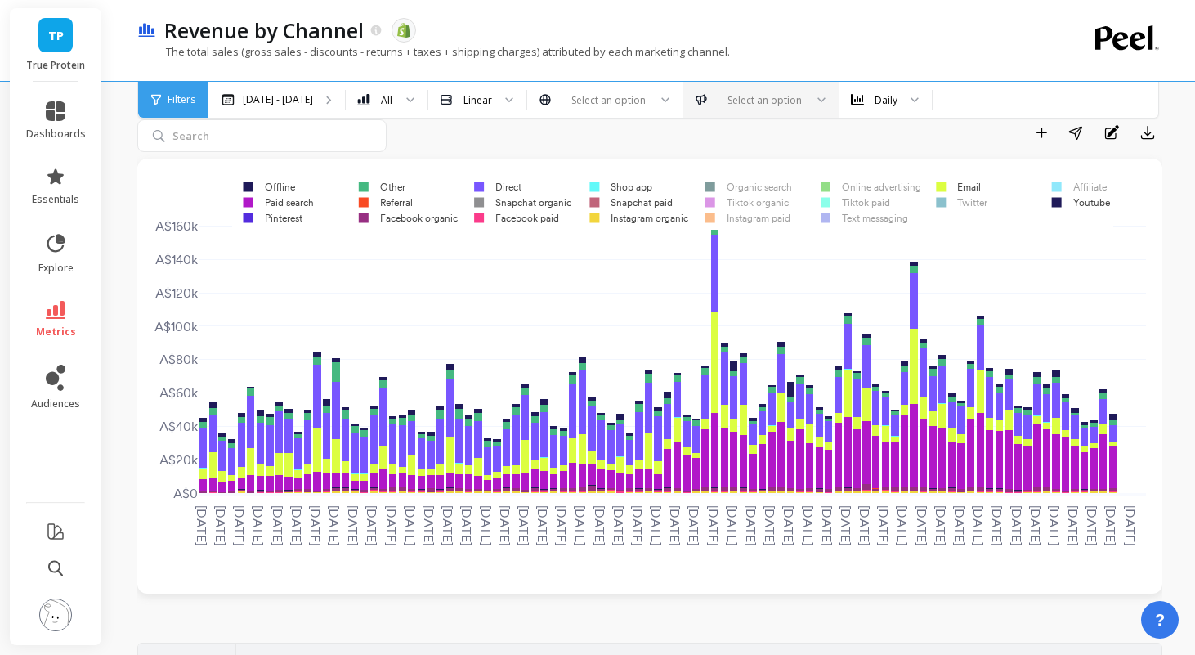
click at [783, 182] on rect at bounding box center [744, 187] width 101 height 16
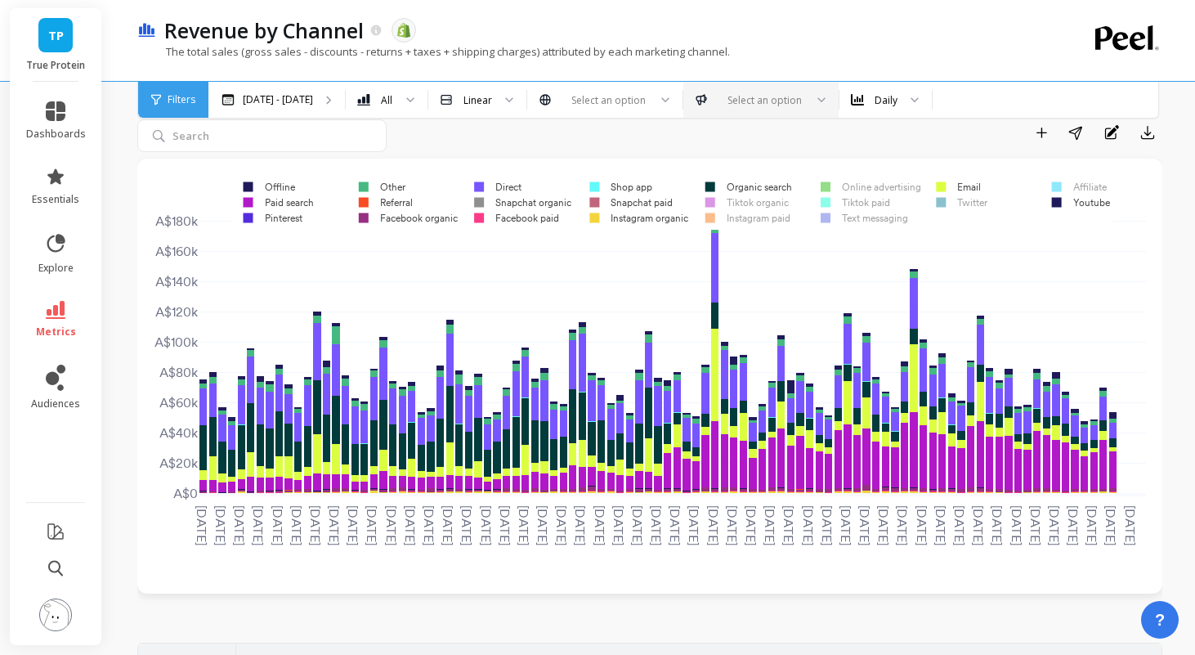
click at [783, 182] on rect at bounding box center [744, 187] width 101 height 16
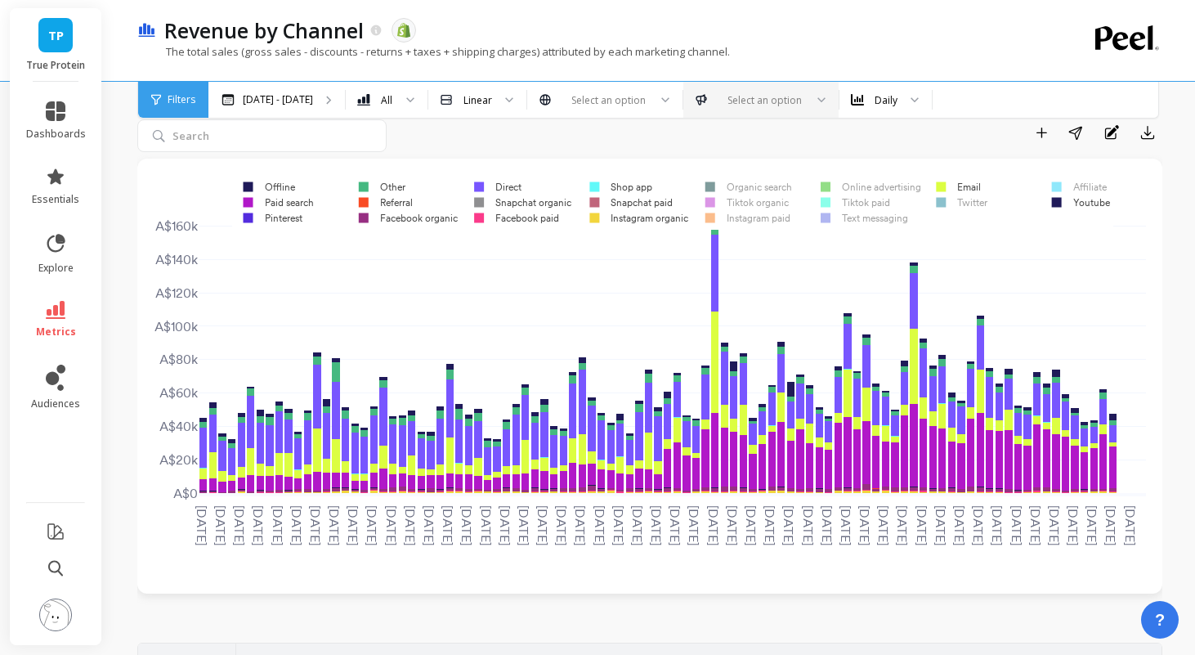
click at [783, 182] on rect at bounding box center [744, 187] width 101 height 16
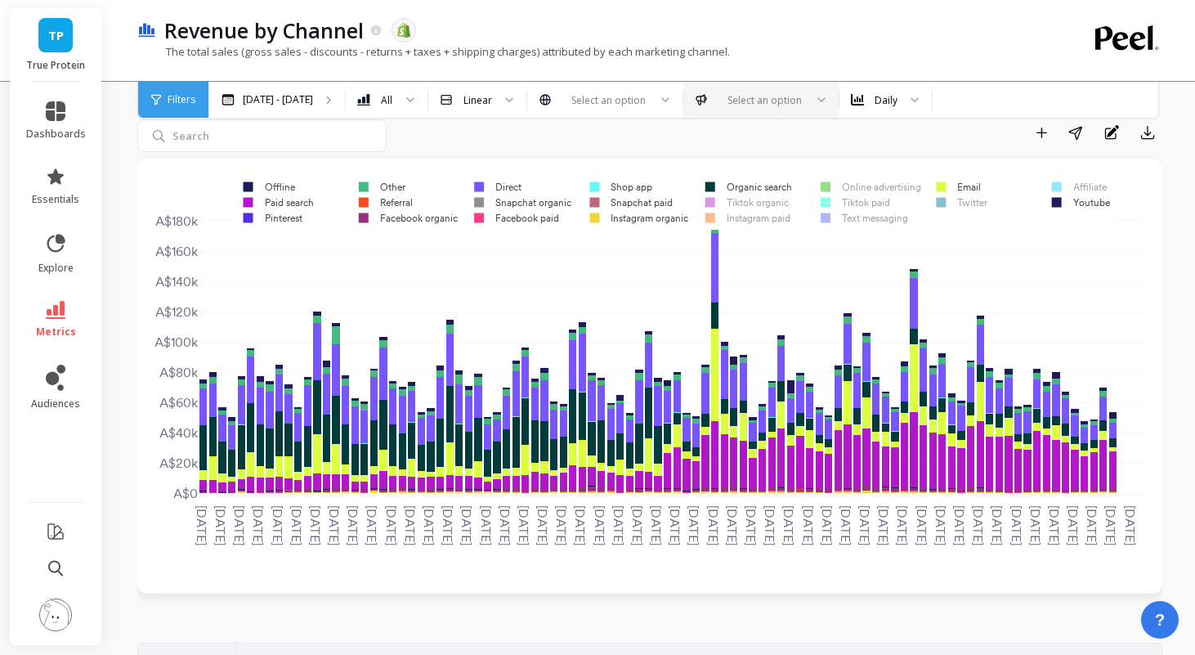
click at [783, 182] on rect at bounding box center [744, 187] width 101 height 16
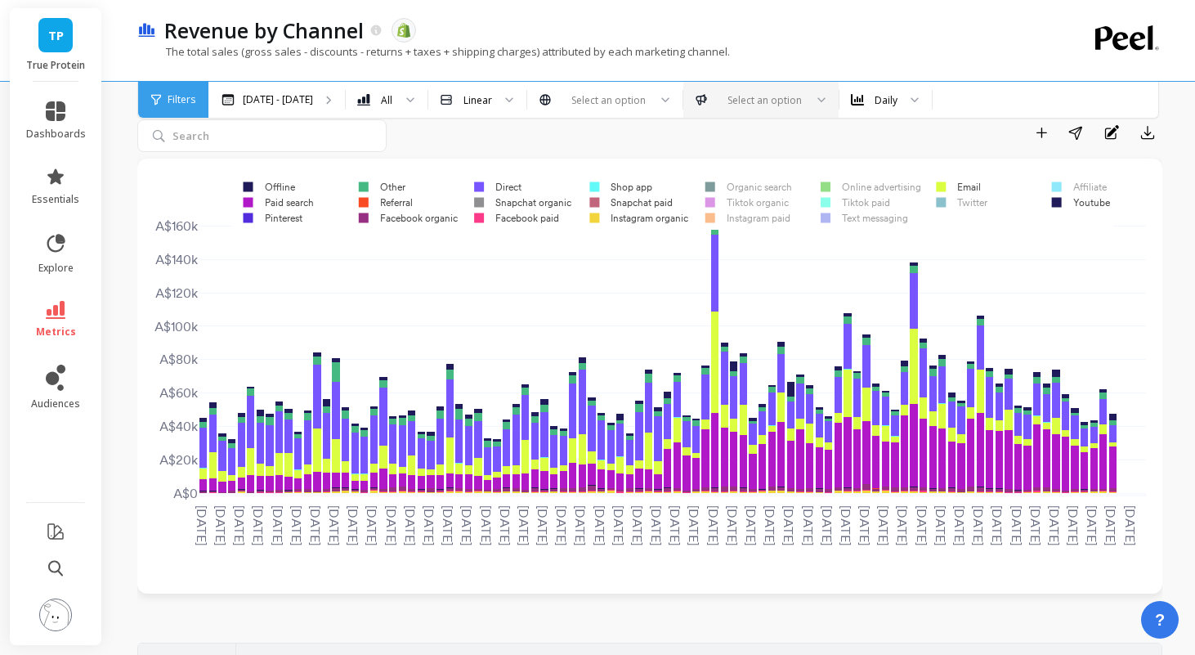
click at [783, 182] on rect at bounding box center [744, 187] width 101 height 16
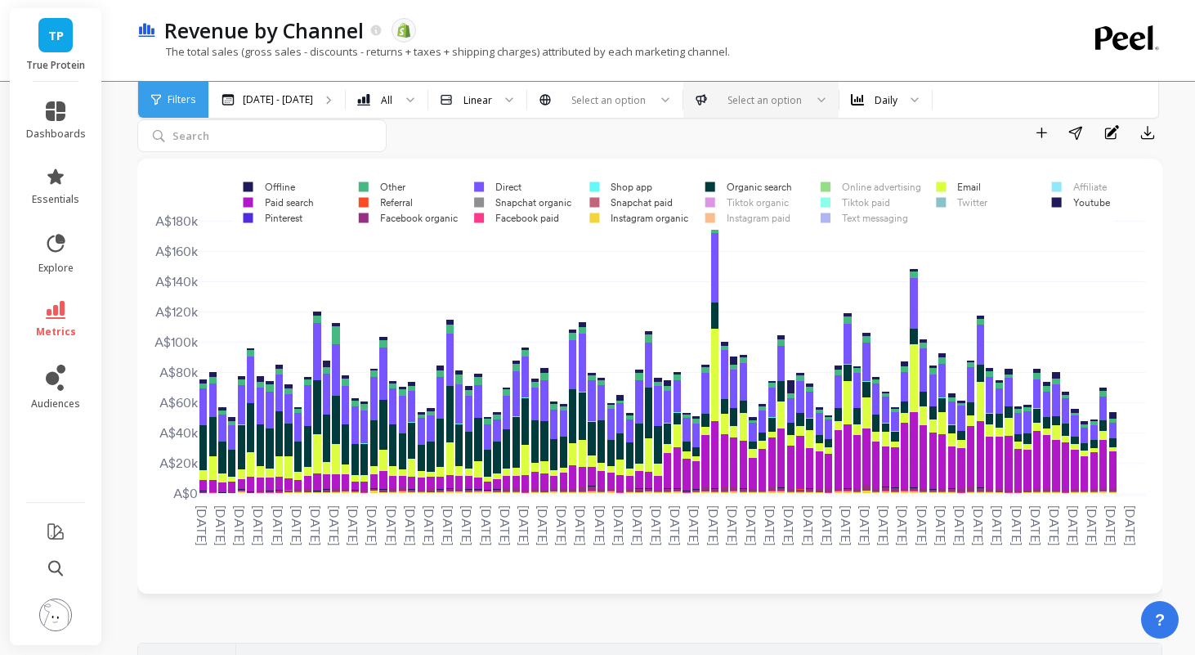
click at [783, 182] on rect at bounding box center [744, 187] width 101 height 16
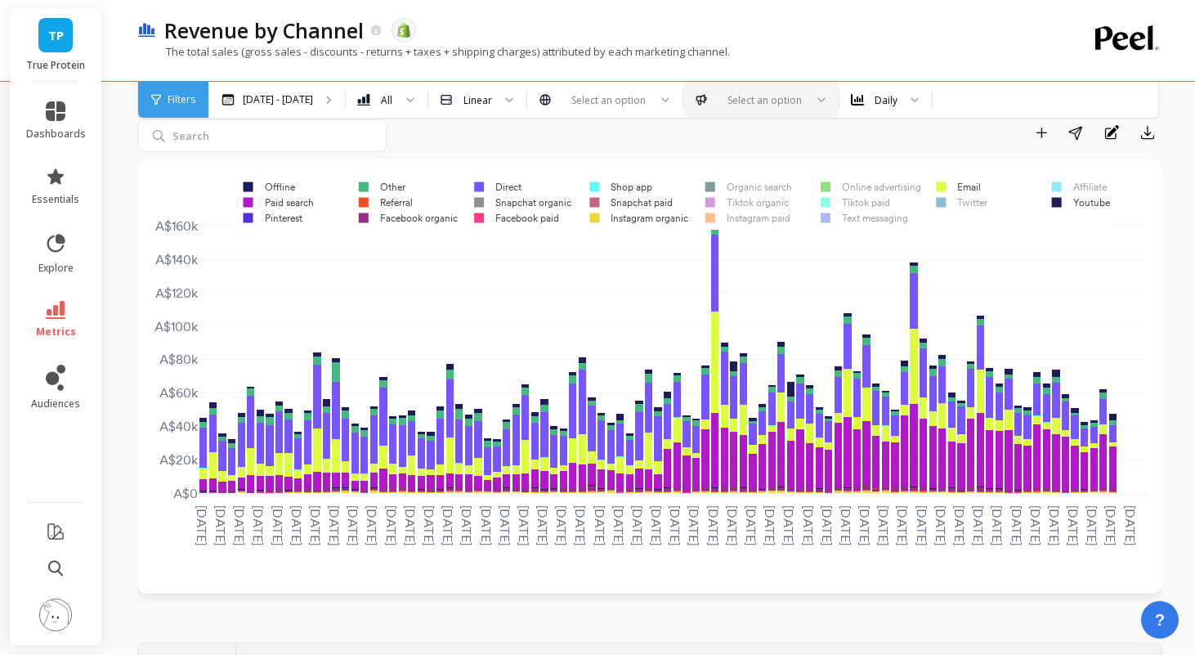
click at [783, 182] on rect at bounding box center [744, 187] width 101 height 16
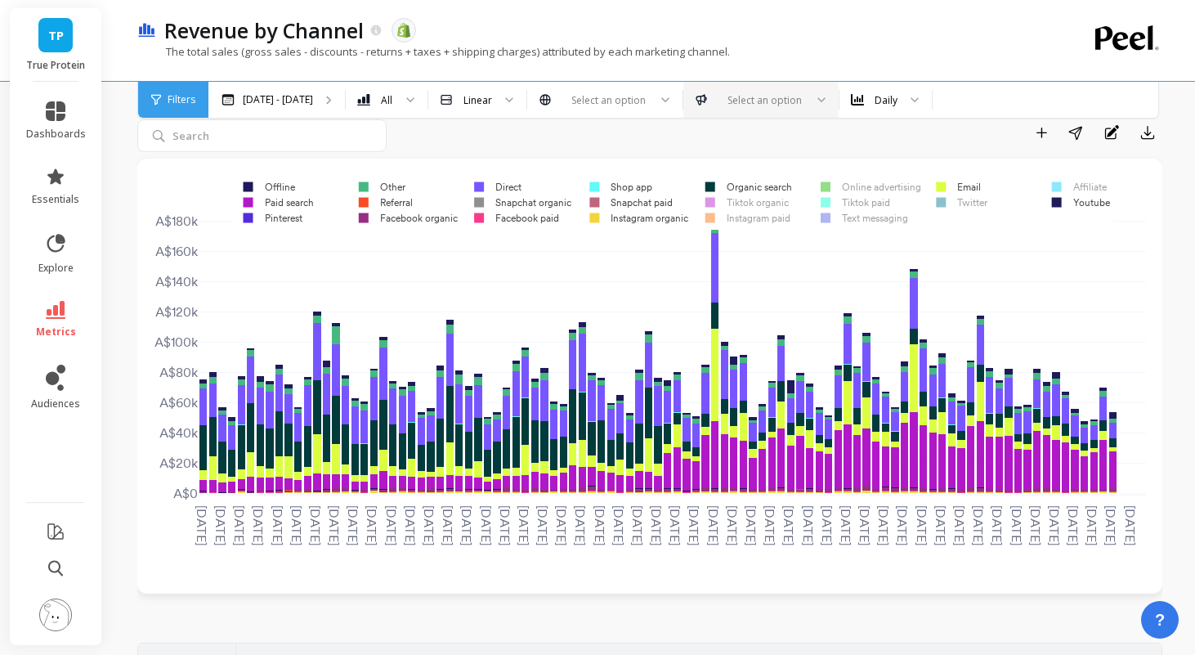
click at [406, 203] on rect at bounding box center [381, 203] width 69 height 16
click at [414, 215] on rect at bounding box center [403, 218] width 113 height 16
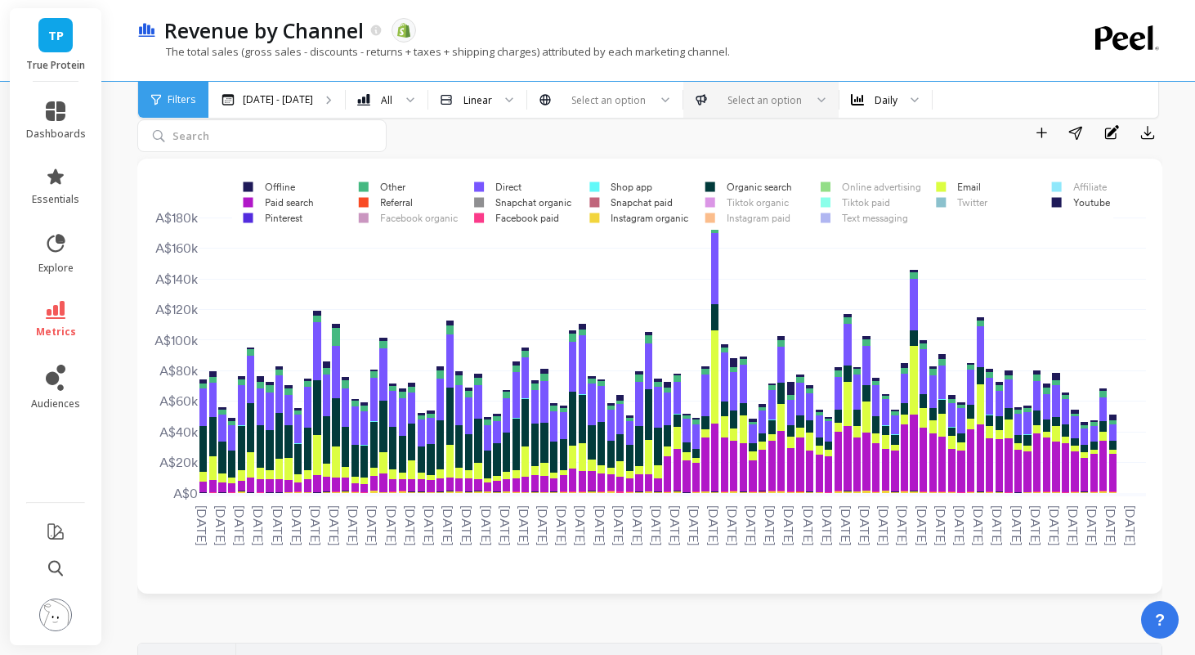
click at [414, 215] on rect at bounding box center [403, 218] width 113 height 16
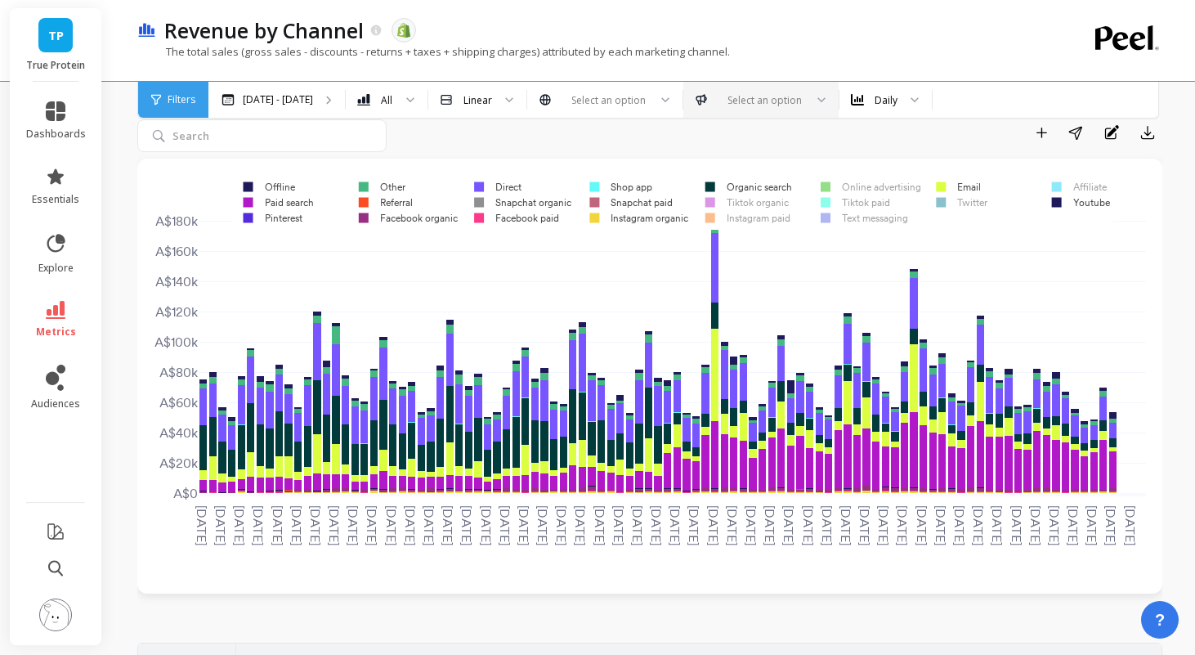
click at [504, 221] on rect at bounding box center [512, 218] width 99 height 16
click at [740, 215] on rect at bounding box center [744, 218] width 100 height 16
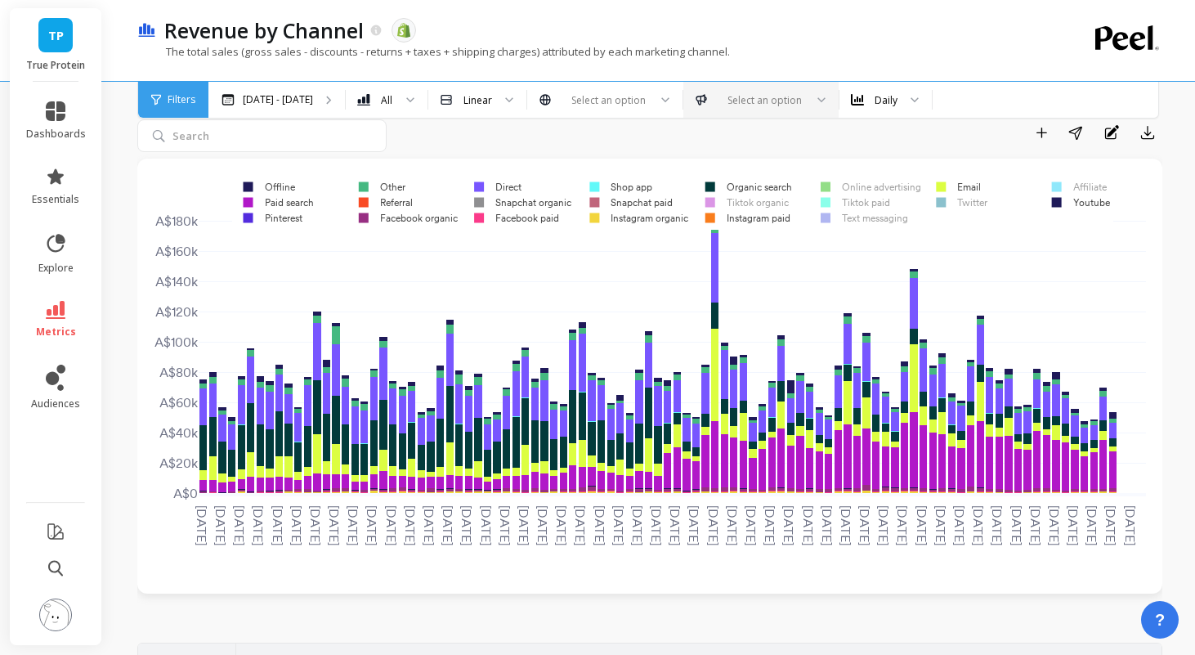
click at [741, 200] on rect at bounding box center [742, 203] width 97 height 16
click at [867, 187] on rect at bounding box center [866, 187] width 114 height 16
click at [864, 204] on rect at bounding box center [850, 203] width 83 height 16
click at [869, 215] on rect at bounding box center [860, 218] width 102 height 16
click at [963, 204] on rect at bounding box center [956, 203] width 65 height 16
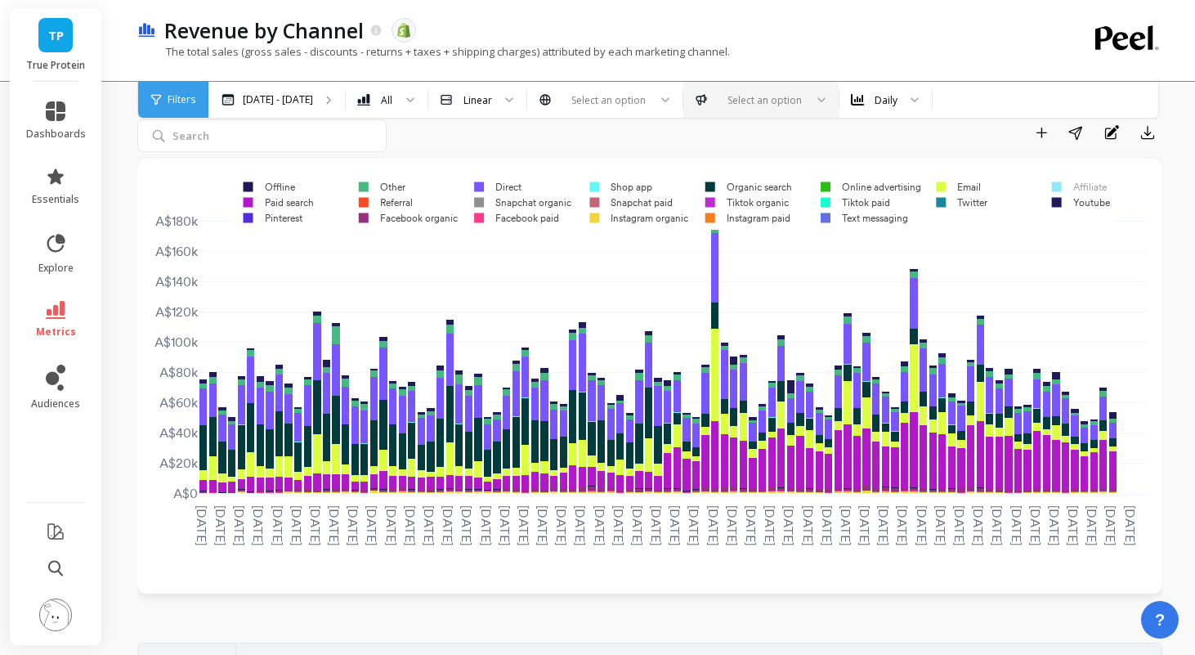
click at [1091, 187] on rect at bounding box center [1075, 187] width 69 height 16
click at [744, 182] on rect at bounding box center [744, 187] width 101 height 16
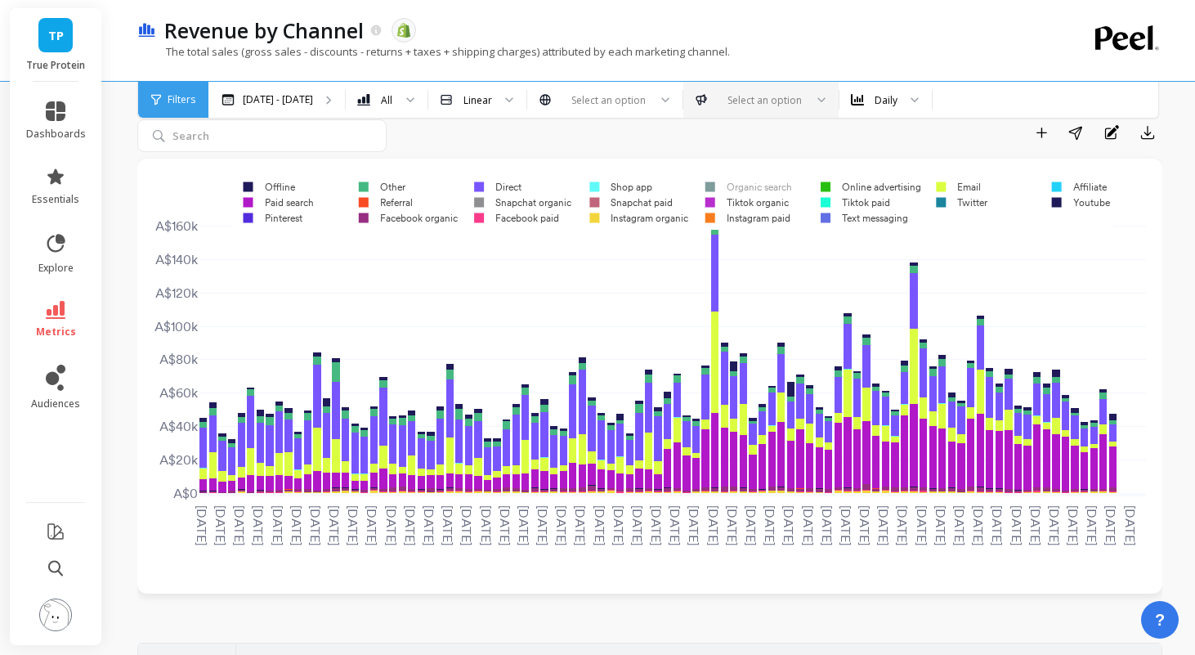
click at [744, 182] on rect at bounding box center [744, 187] width 101 height 16
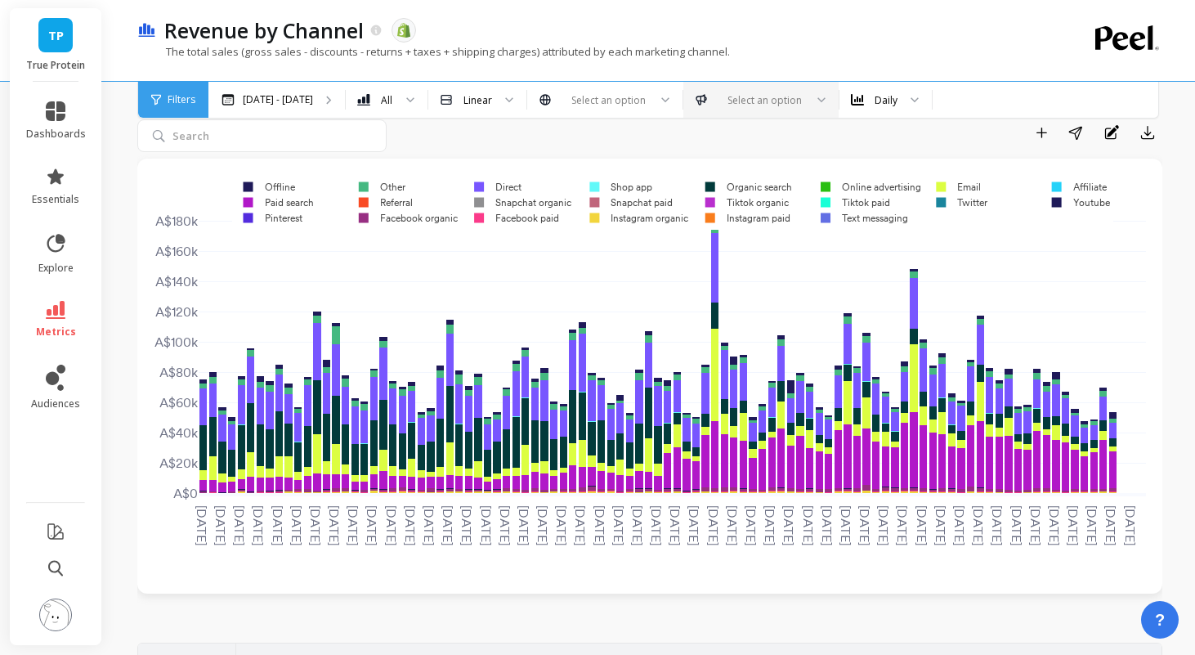
click at [744, 182] on rect at bounding box center [744, 187] width 101 height 16
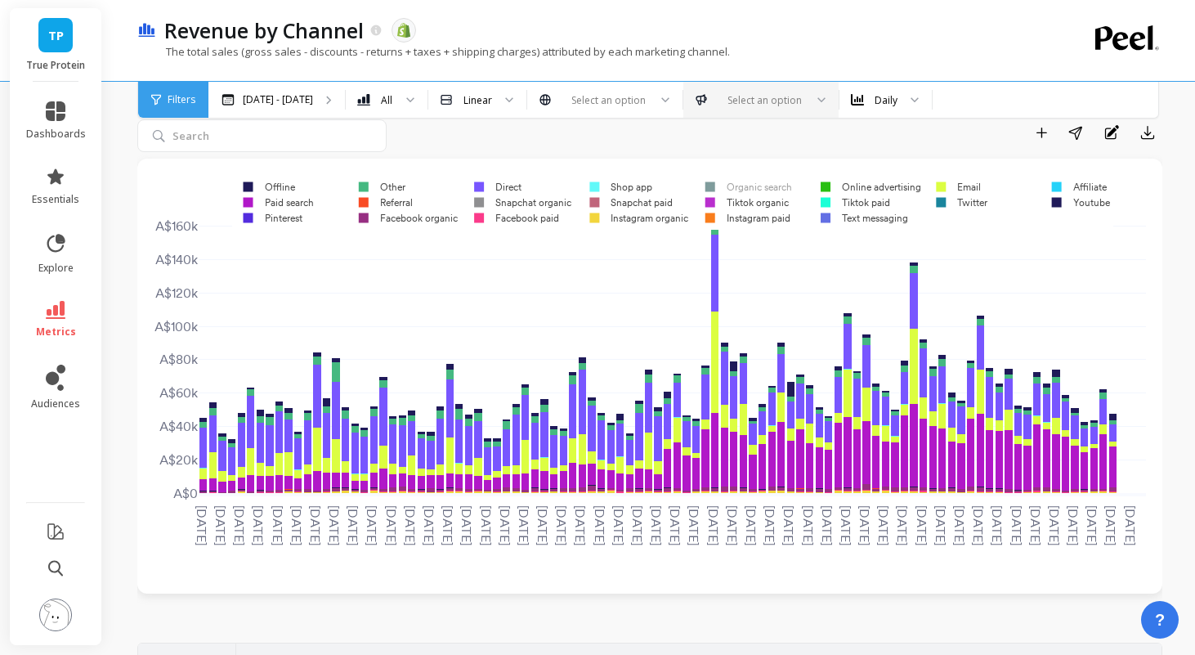
click at [744, 182] on rect at bounding box center [744, 187] width 101 height 16
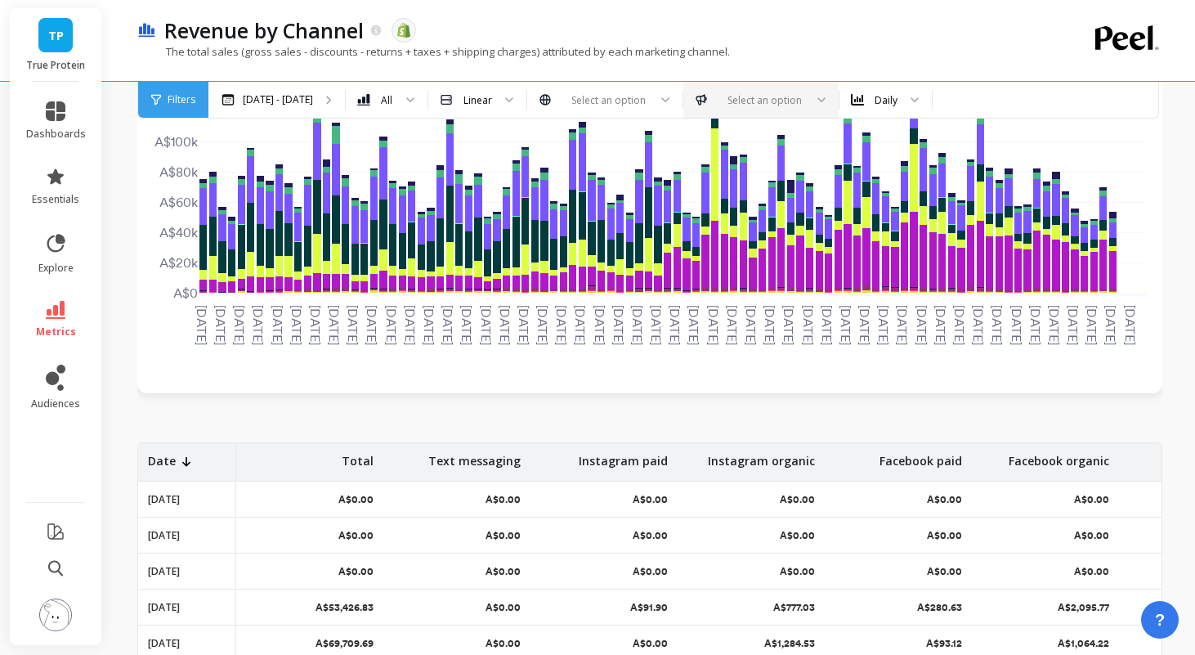
scroll to position [0, 0]
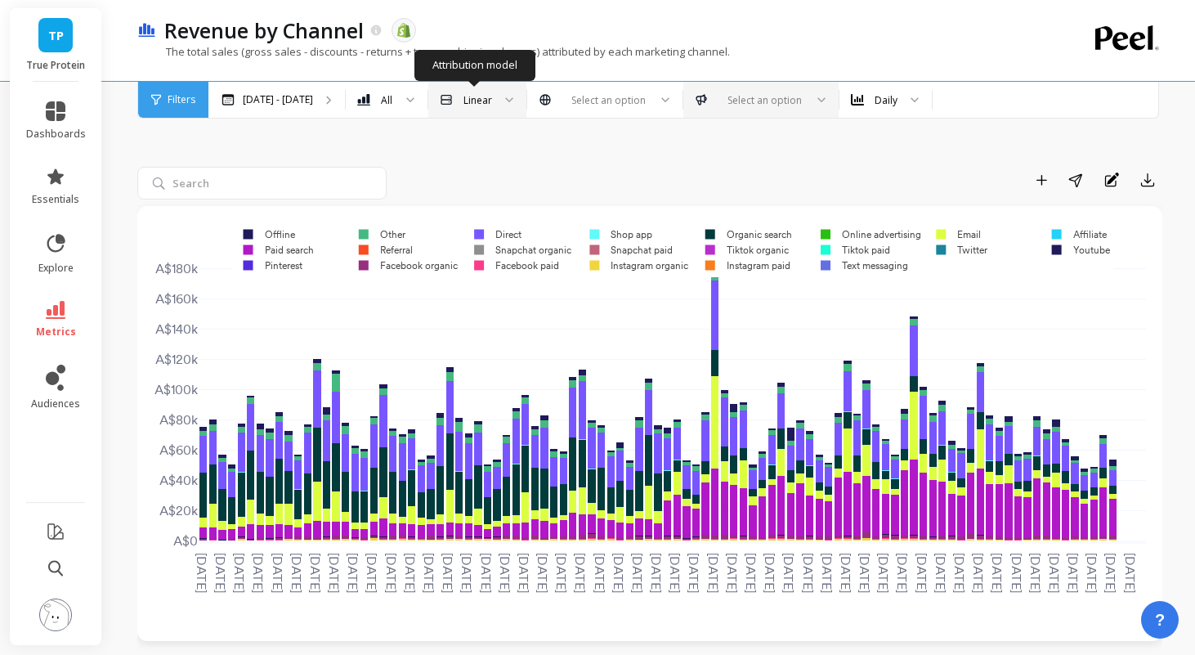
click at [478, 98] on div "Linear" at bounding box center [477, 100] width 29 height 16
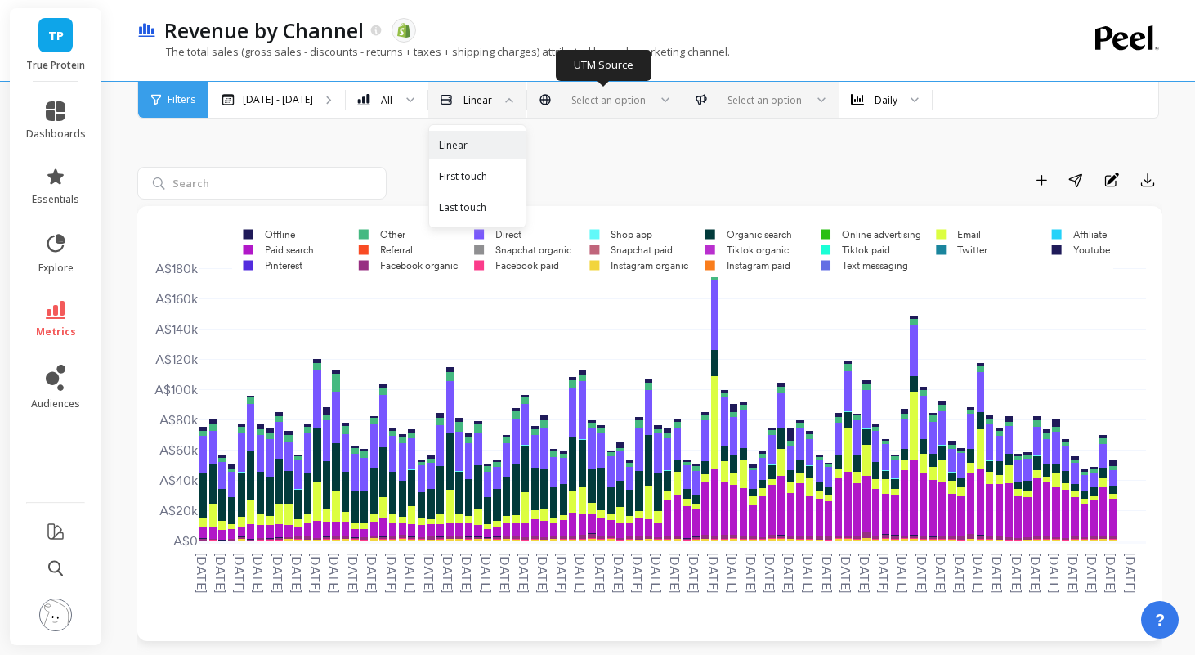
click at [578, 104] on div at bounding box center [605, 100] width 86 height 16
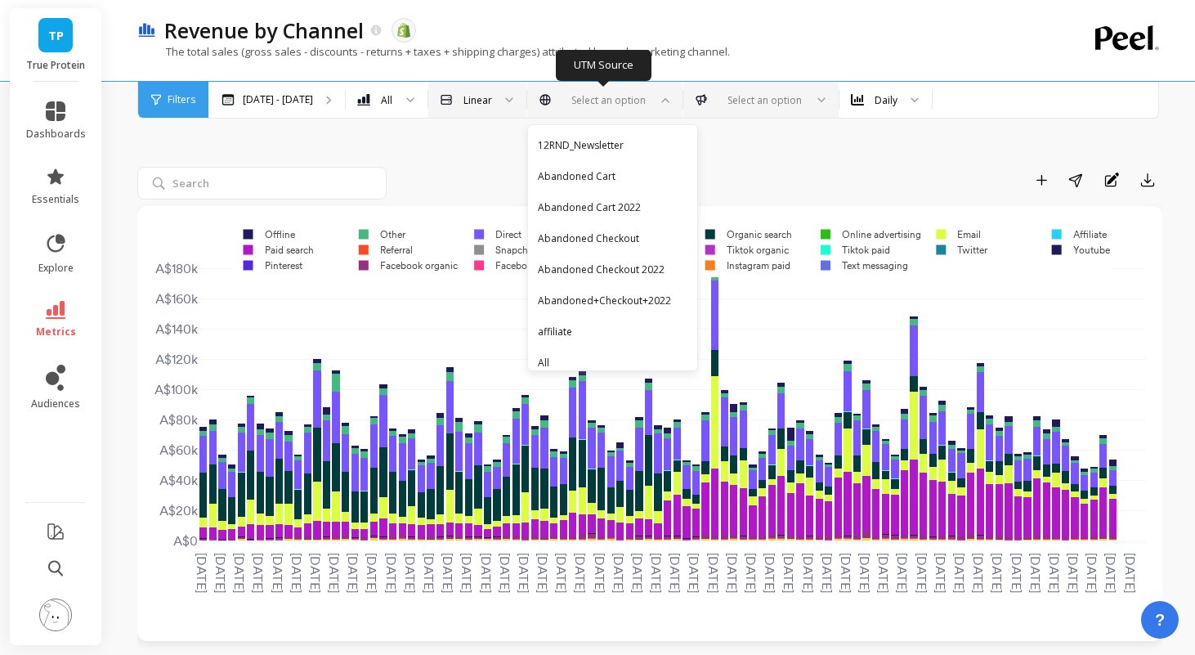
click at [578, 104] on div at bounding box center [605, 100] width 86 height 16
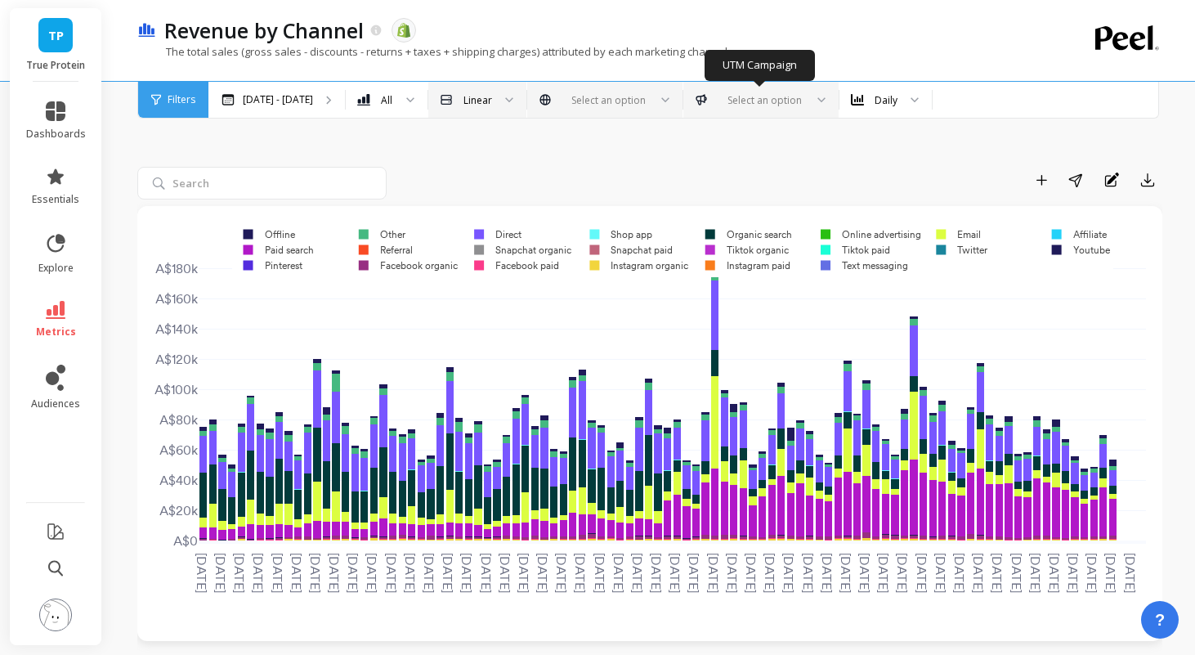
click at [742, 102] on div at bounding box center [761, 100] width 86 height 16
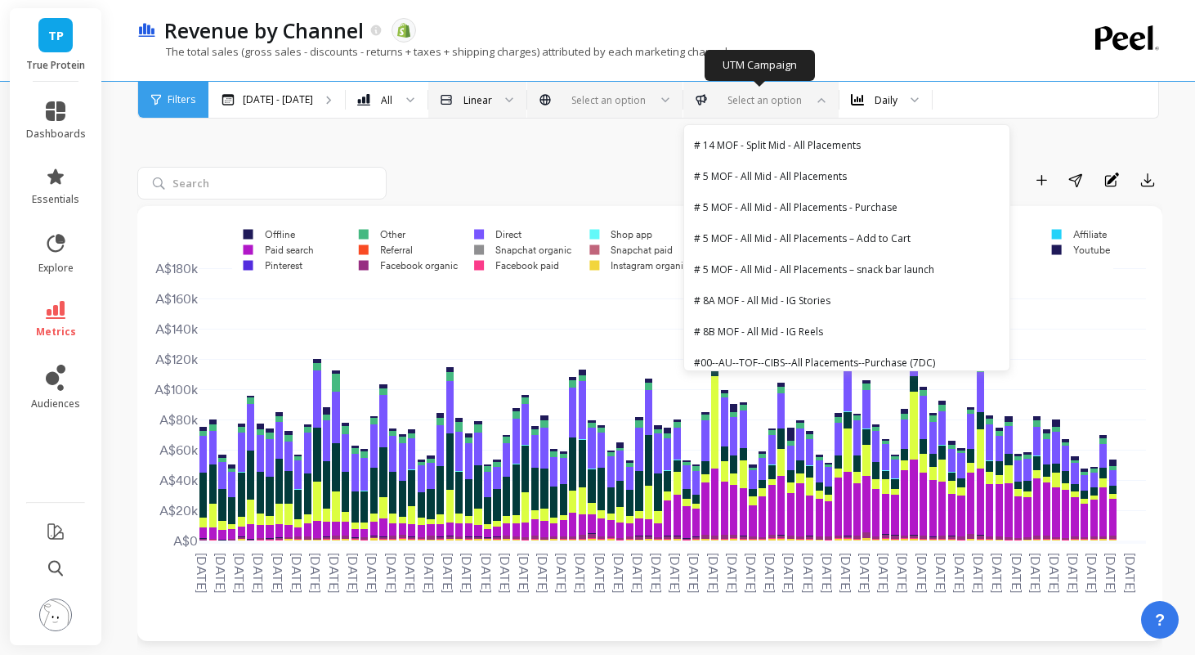
click at [763, 101] on div at bounding box center [761, 100] width 86 height 16
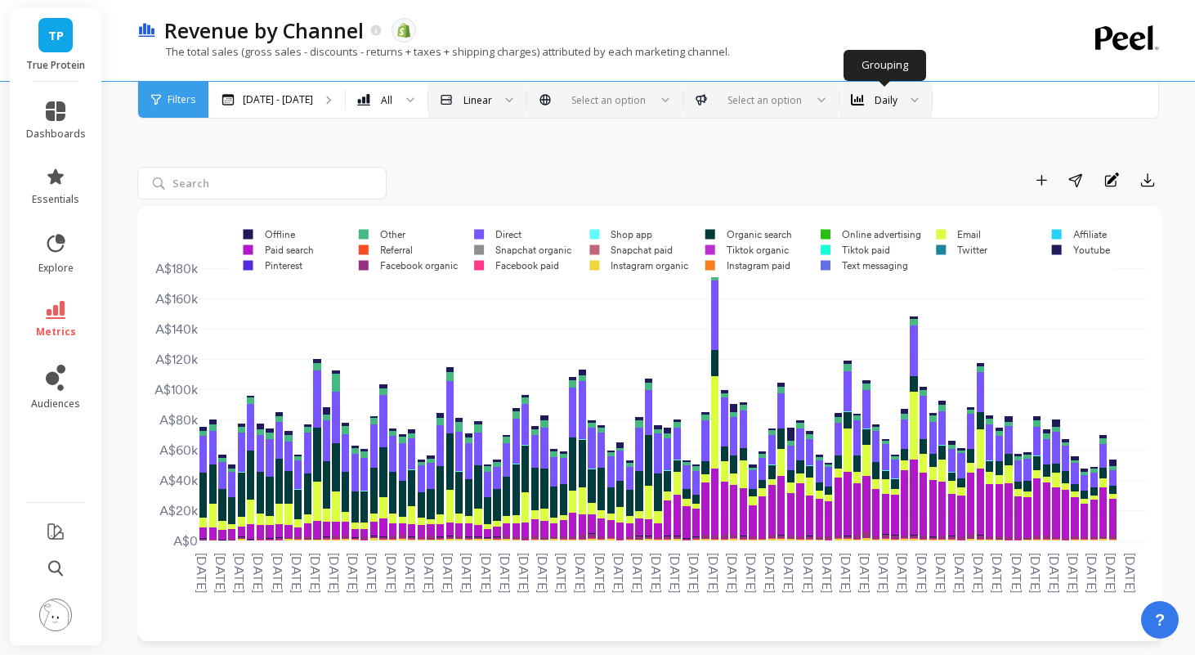
click at [891, 107] on div "Daily" at bounding box center [876, 100] width 47 height 19
click at [893, 174] on div "Weekly" at bounding box center [885, 176] width 71 height 16
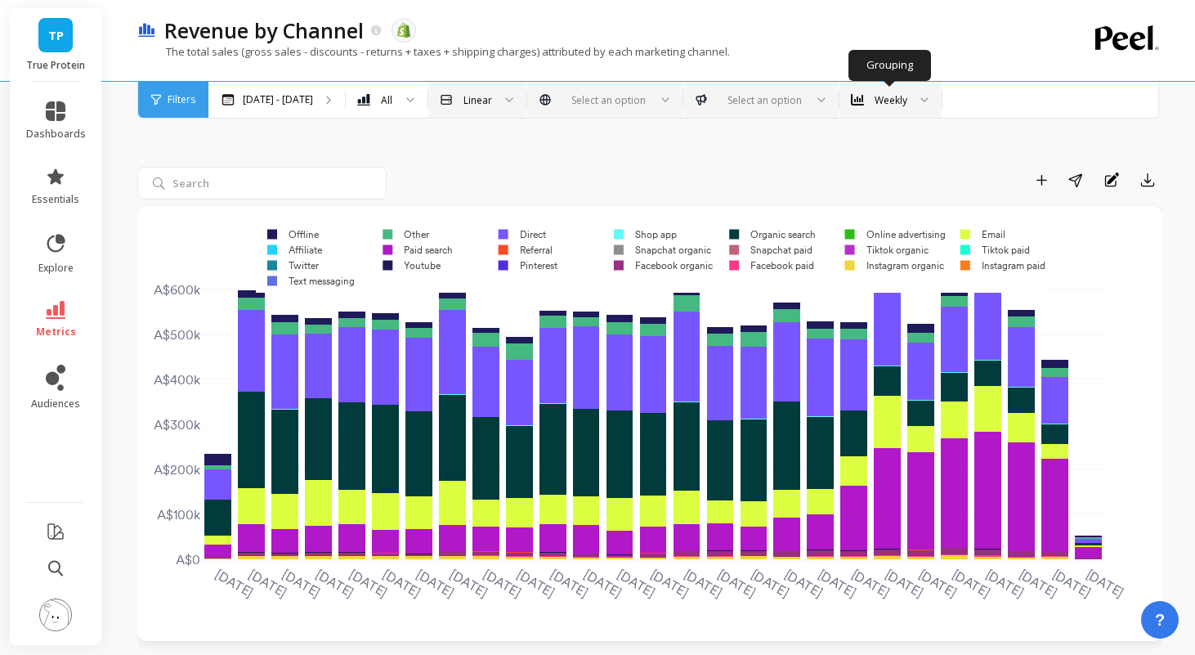
click at [882, 96] on div "Weekly" at bounding box center [891, 100] width 33 height 16
click at [879, 145] on div "Daily" at bounding box center [890, 145] width 81 height 16
